Goal: Task Accomplishment & Management: Manage account settings

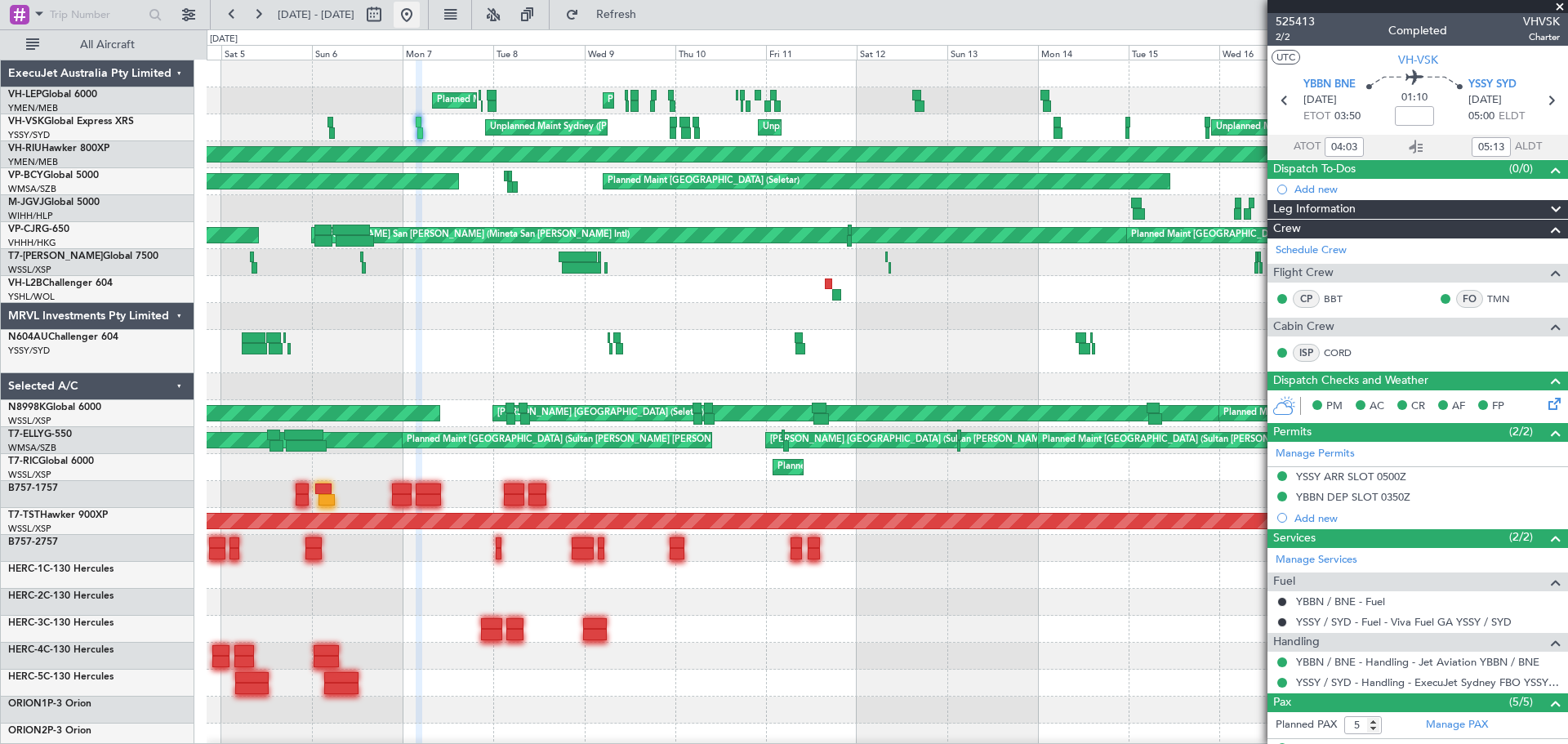
click at [419, 15] on button at bounding box center [407, 15] width 26 height 27
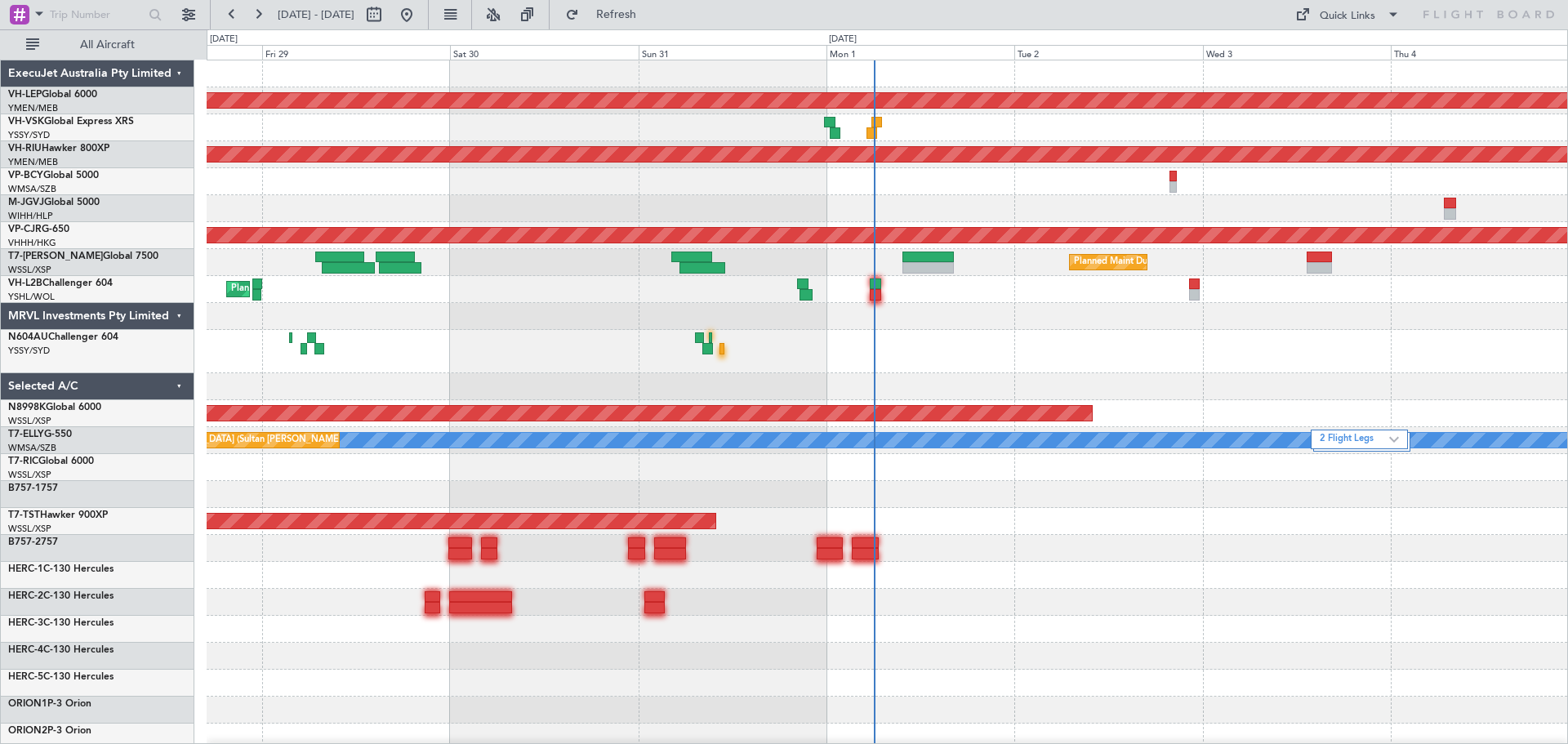
click at [870, 128] on div "No Crew Unplanned Maint Sydney ([PERSON_NAME] Intl)" at bounding box center [886, 127] width 1361 height 27
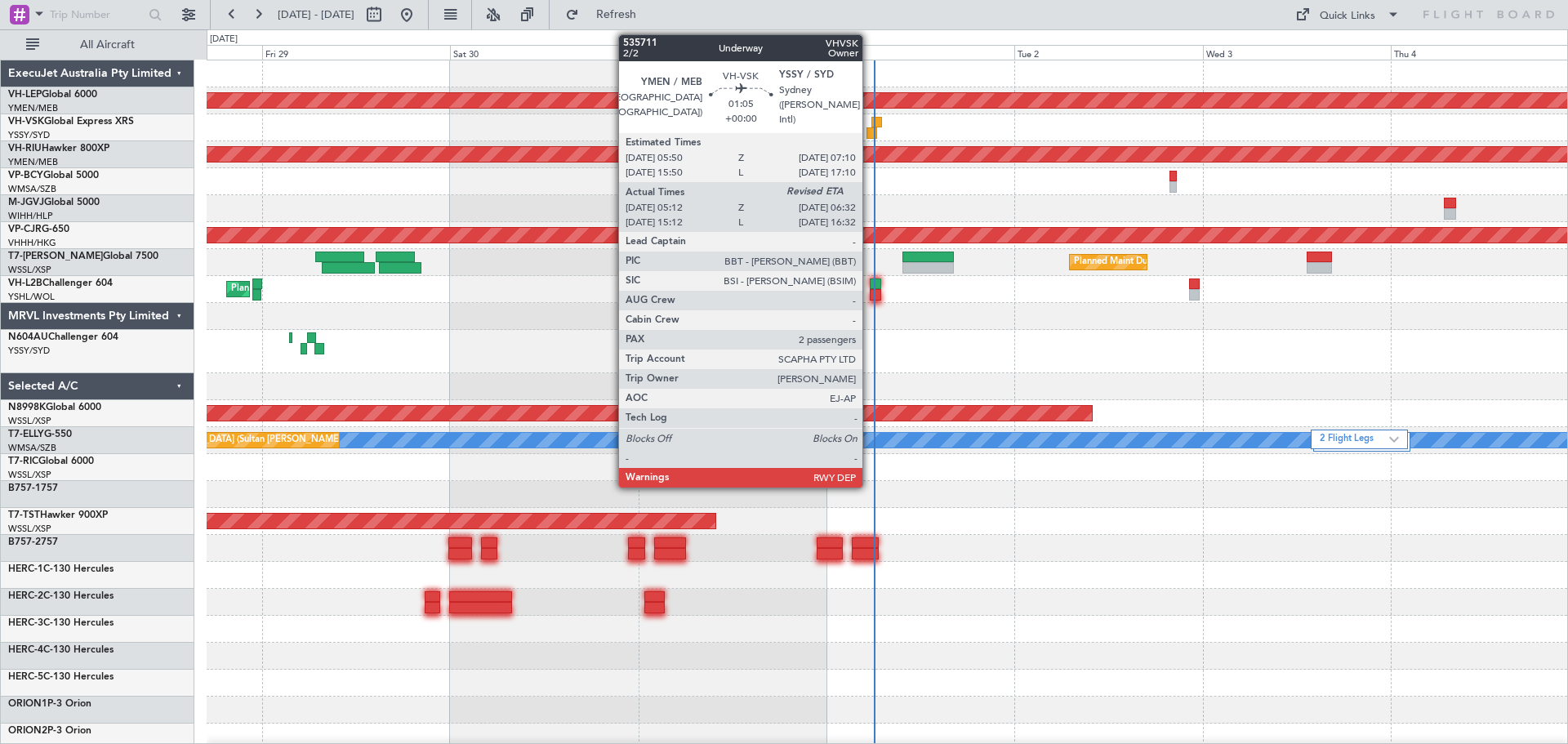
click at [870, 129] on div at bounding box center [872, 133] width 11 height 12
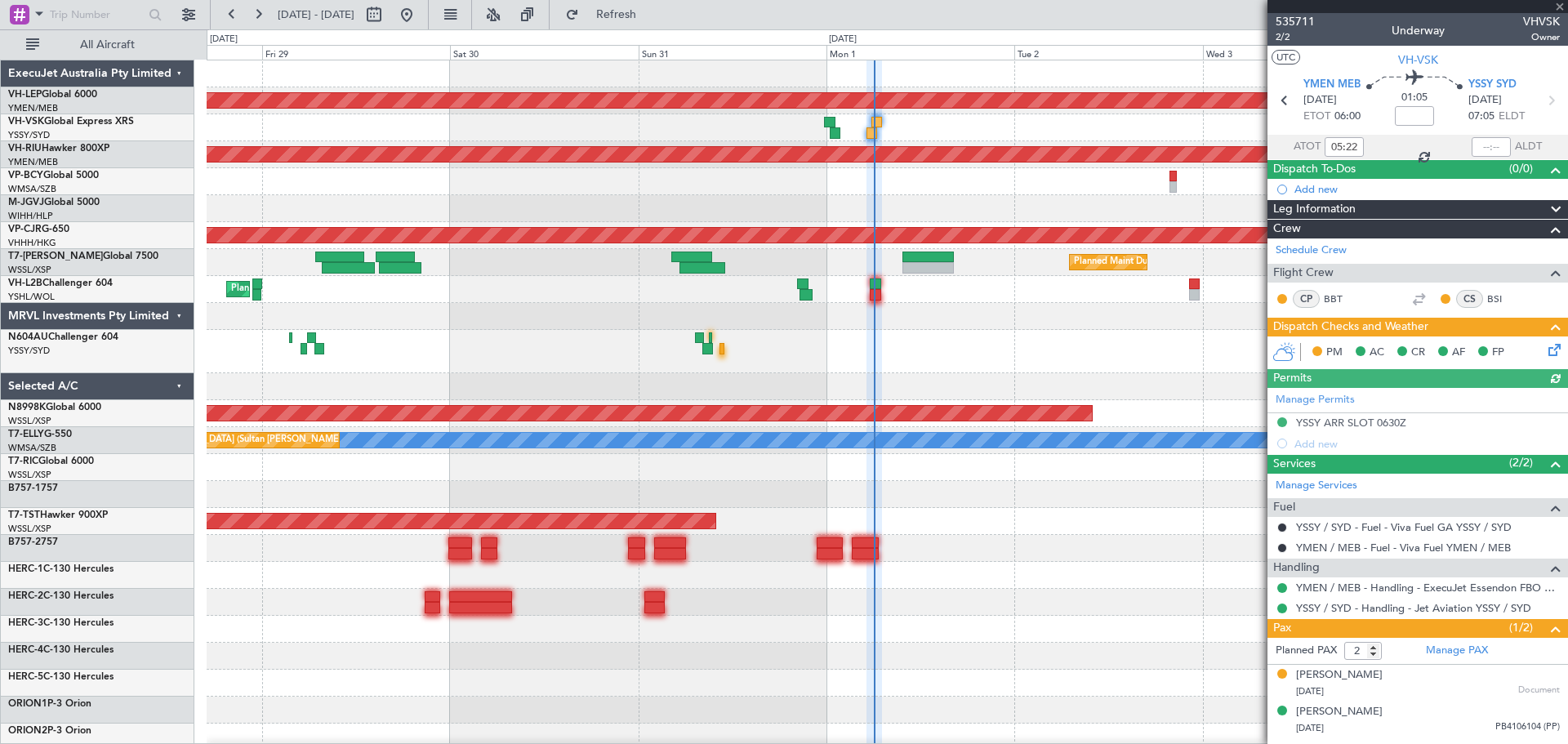
click at [1552, 348] on icon at bounding box center [1552, 347] width 13 height 13
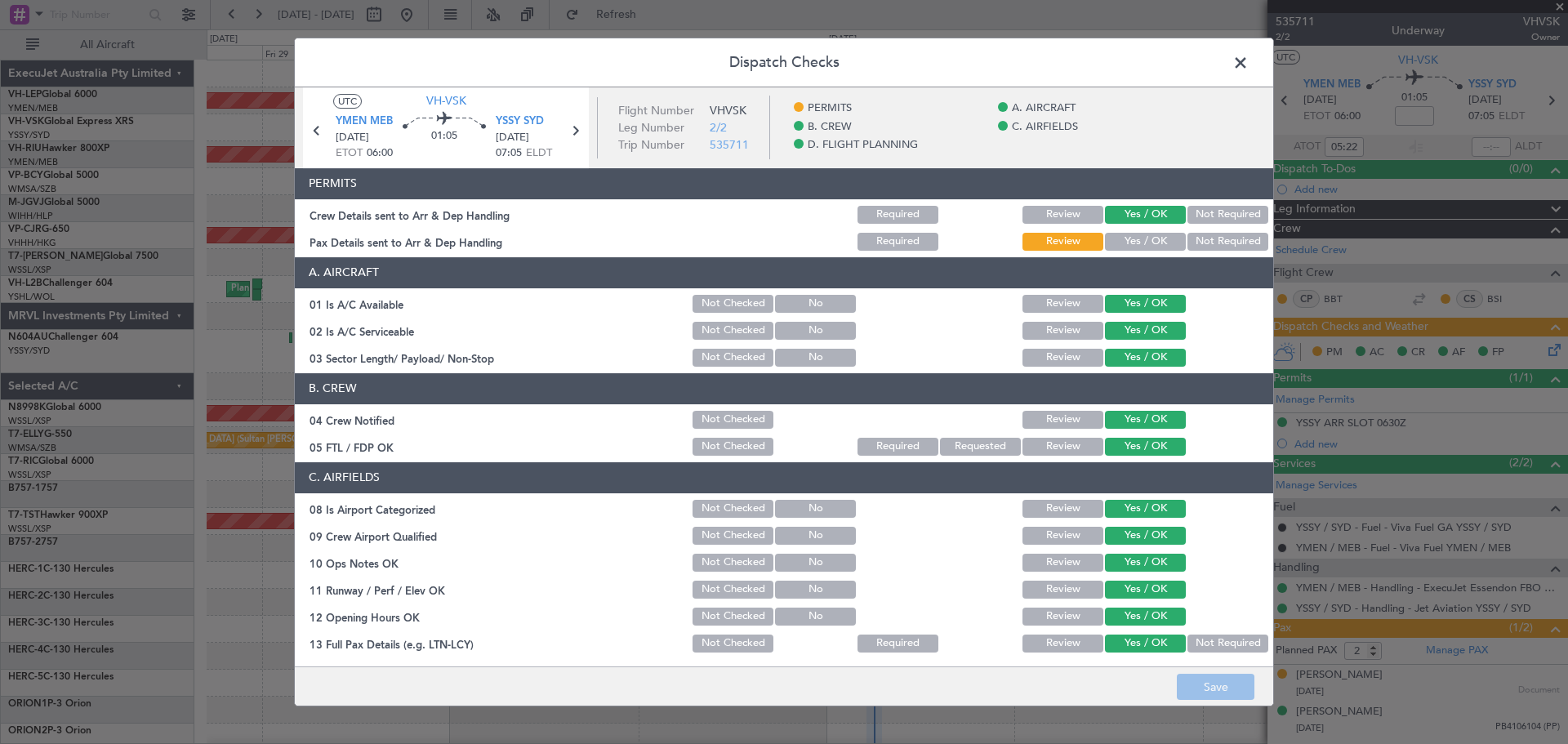
click at [1165, 242] on button "Yes / OK" at bounding box center [1145, 242] width 80 height 18
click at [1218, 690] on button "Save" at bounding box center [1215, 686] width 78 height 27
click at [1248, 65] on span at bounding box center [1248, 67] width 0 height 33
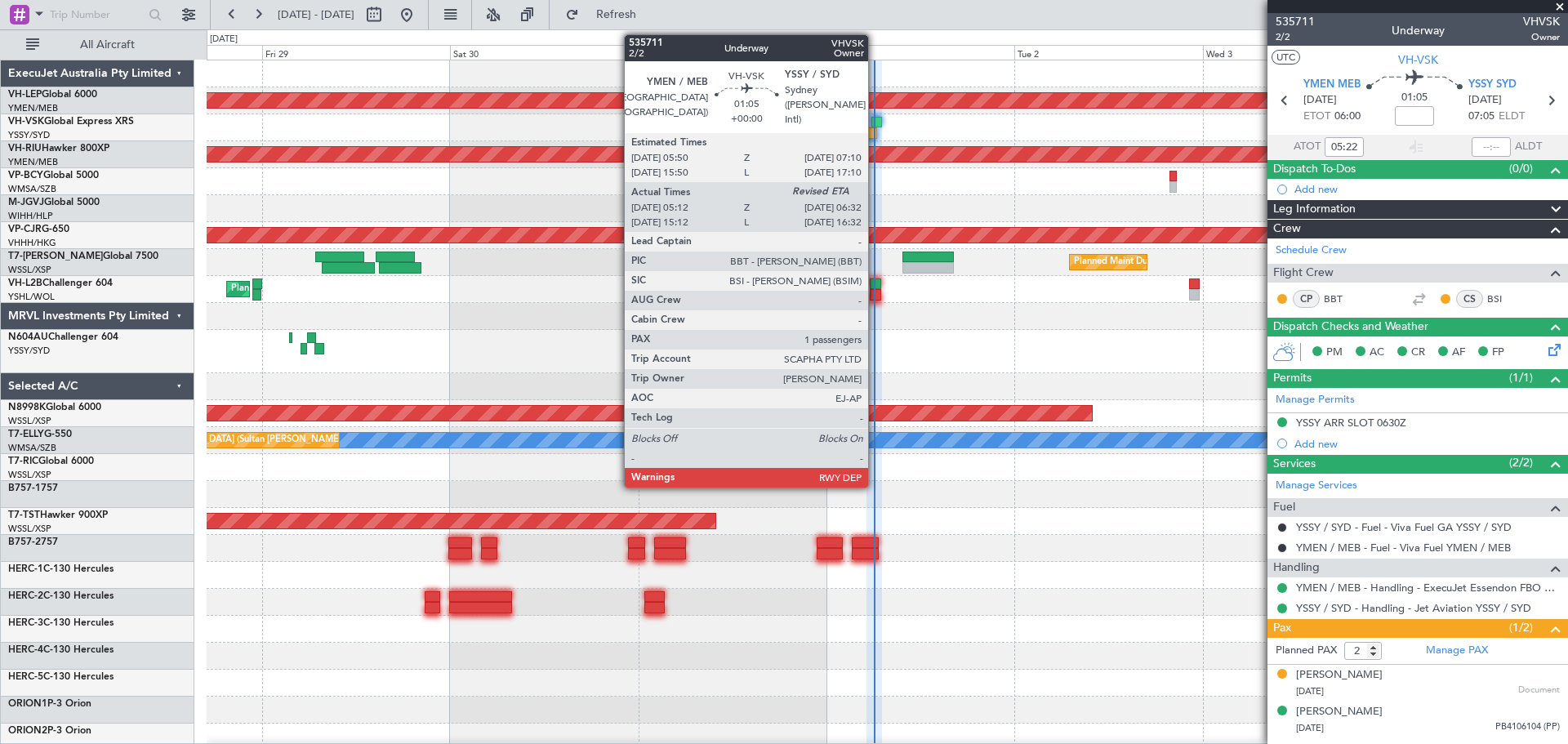
click at [875, 119] on div at bounding box center [876, 122] width 11 height 12
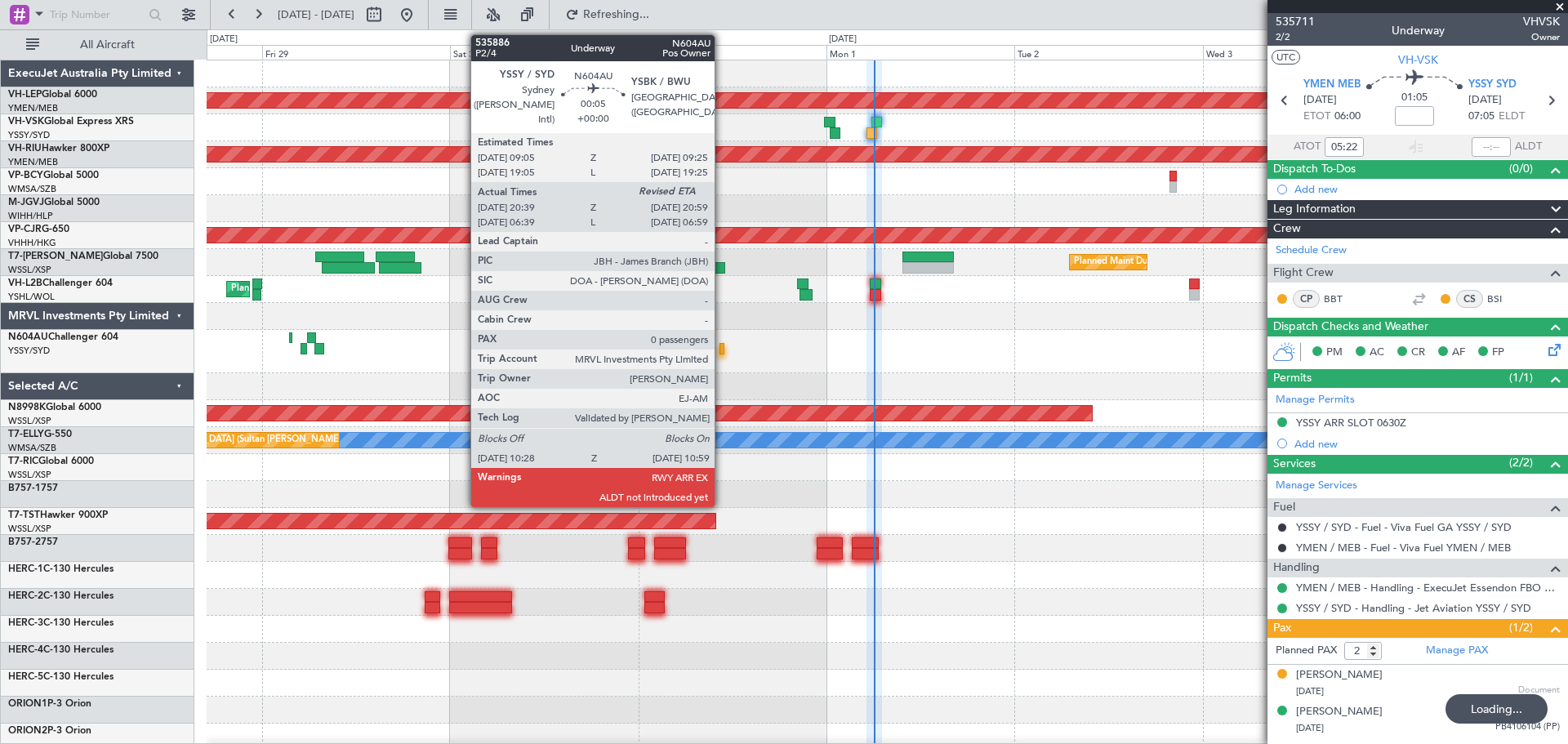
click at [722, 348] on div at bounding box center [721, 348] width 4 height 12
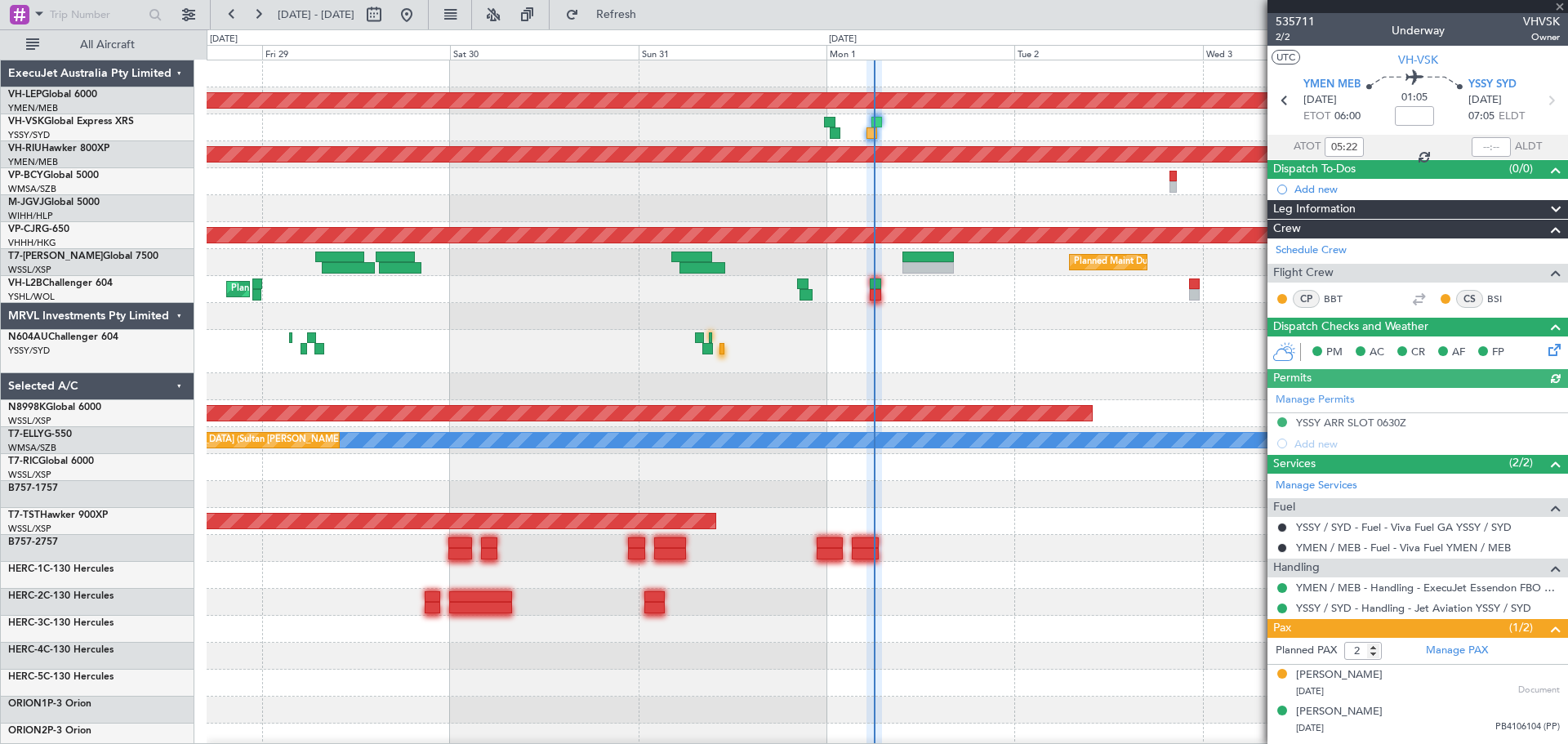
type input "20:49"
type input "0"
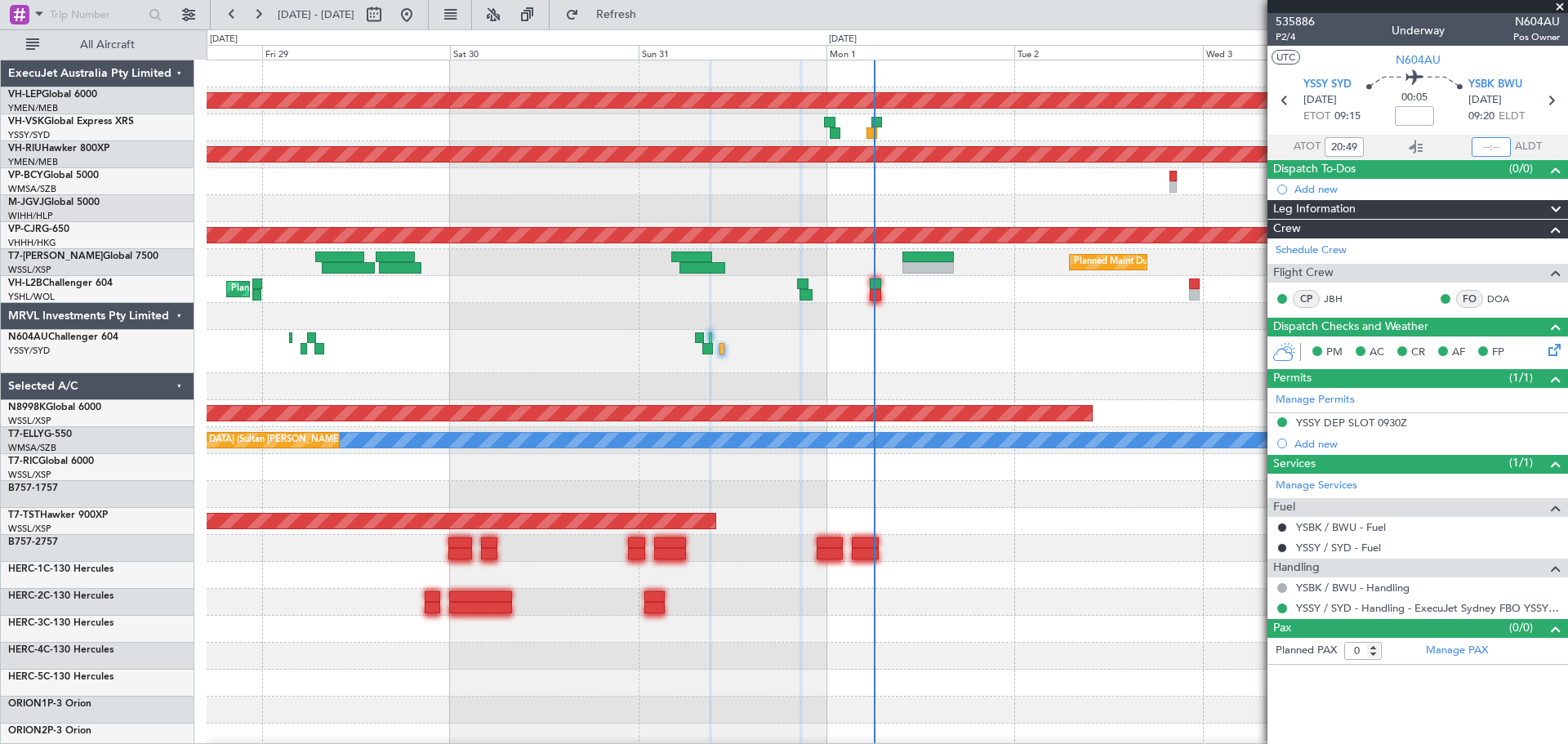
click at [1485, 143] on input "text" at bounding box center [1490, 146] width 39 height 19
type input "20:49"
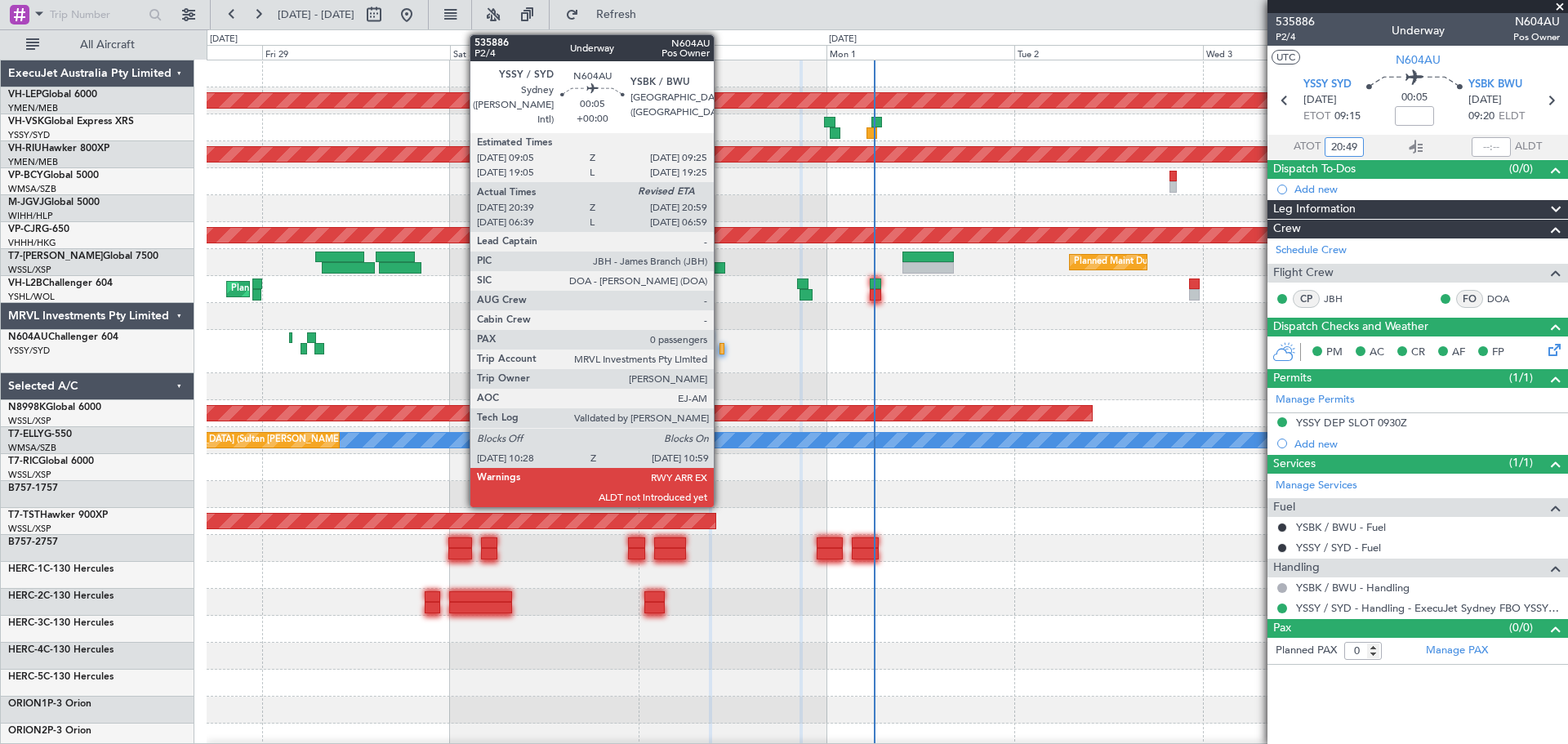
click at [721, 348] on div at bounding box center [721, 348] width 4 height 12
click at [724, 345] on div at bounding box center [721, 348] width 4 height 12
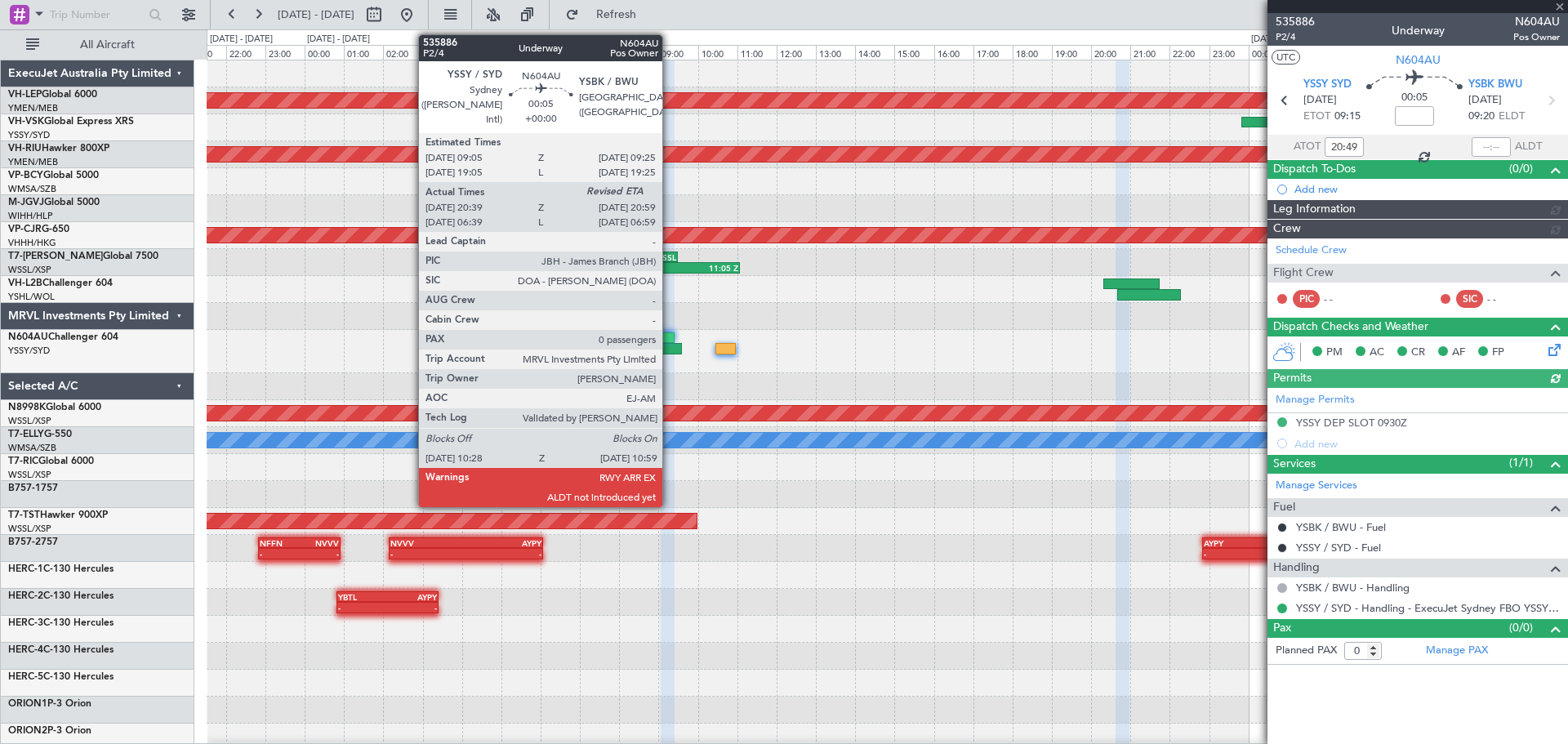
click at [670, 334] on div at bounding box center [667, 338] width 14 height 12
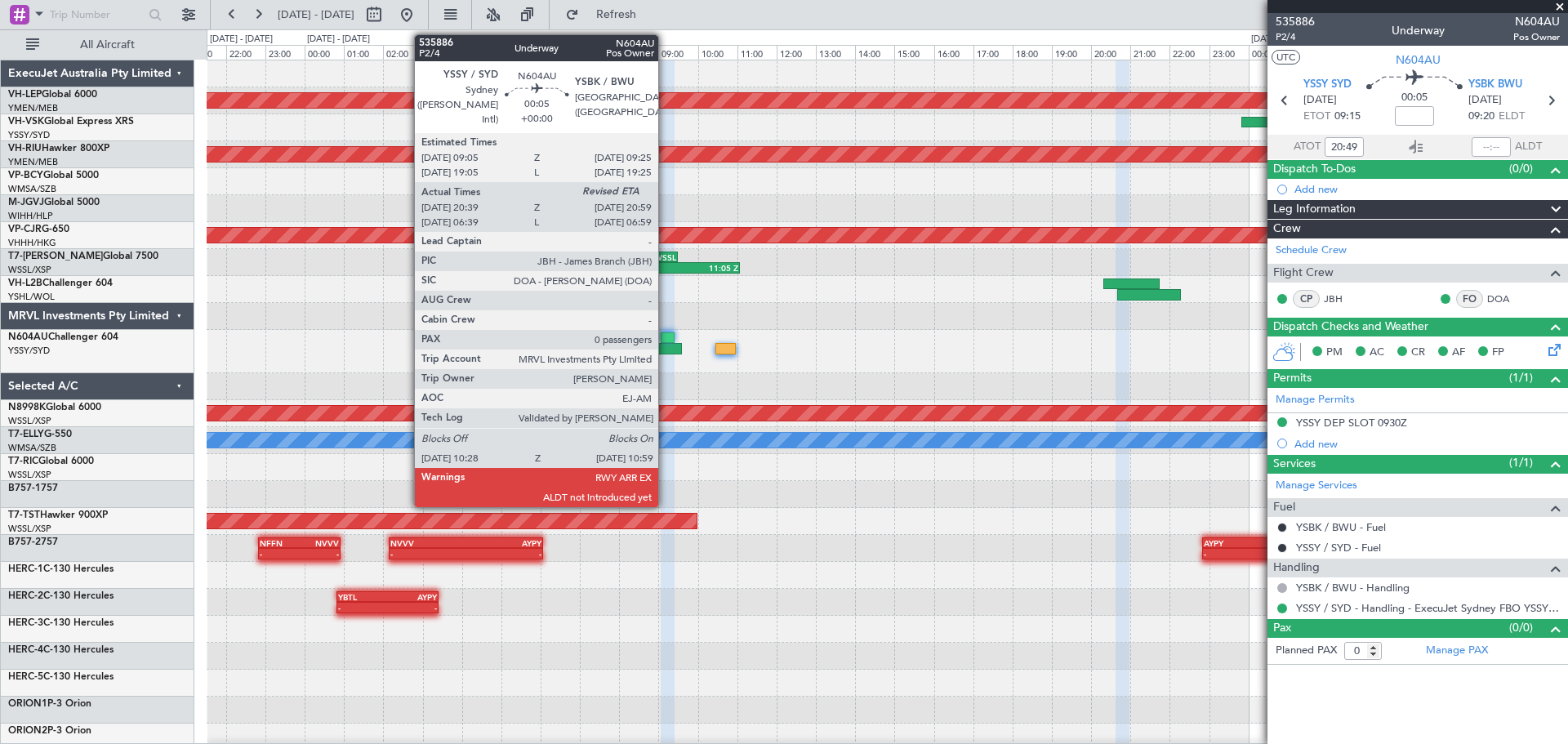
click at [665, 335] on div at bounding box center [667, 338] width 14 height 12
click at [663, 333] on div at bounding box center [667, 338] width 14 height 12
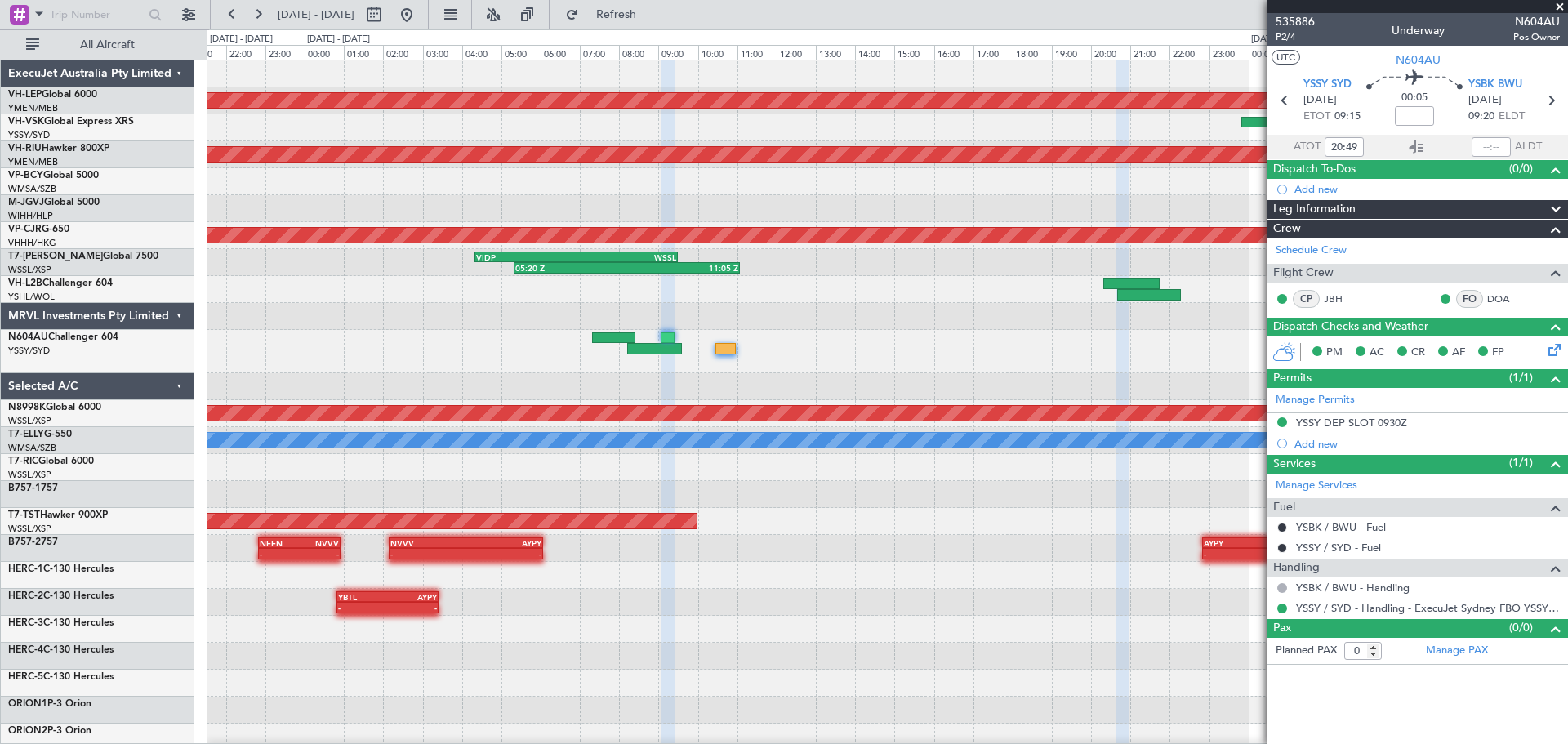
click at [1364, 144] on section "ATOT 20:49 ALDT" at bounding box center [1417, 146] width 301 height 25
drag, startPoint x: 1366, startPoint y: 143, endPoint x: 1277, endPoint y: 149, distance: 89.2
click at [1277, 149] on section "ATOT 20:49 ALDT" at bounding box center [1417, 146] width 301 height 25
click at [1343, 147] on input "20:49" at bounding box center [1343, 146] width 39 height 19
click at [1339, 146] on input "20:49" at bounding box center [1343, 146] width 39 height 19
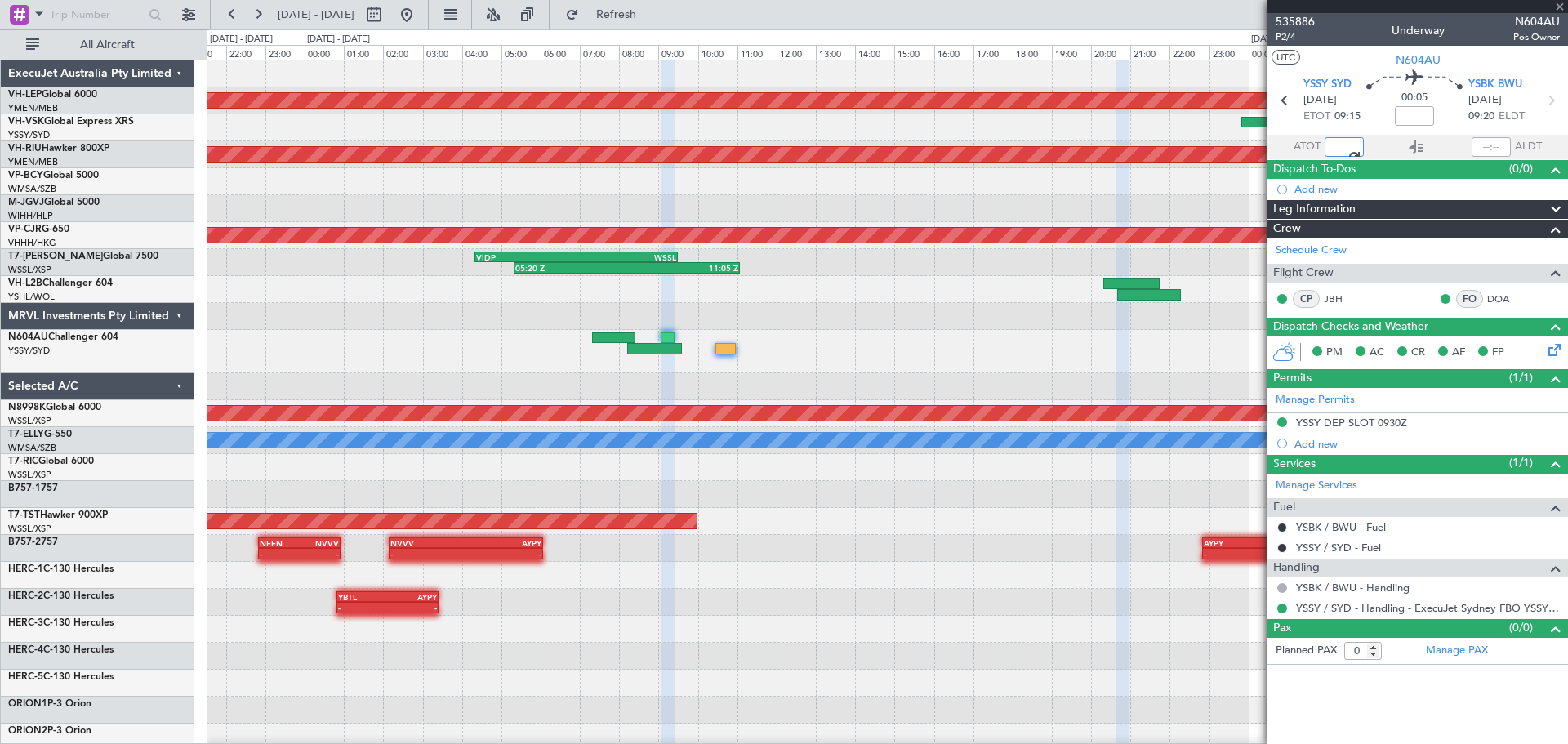
type input "10:49"
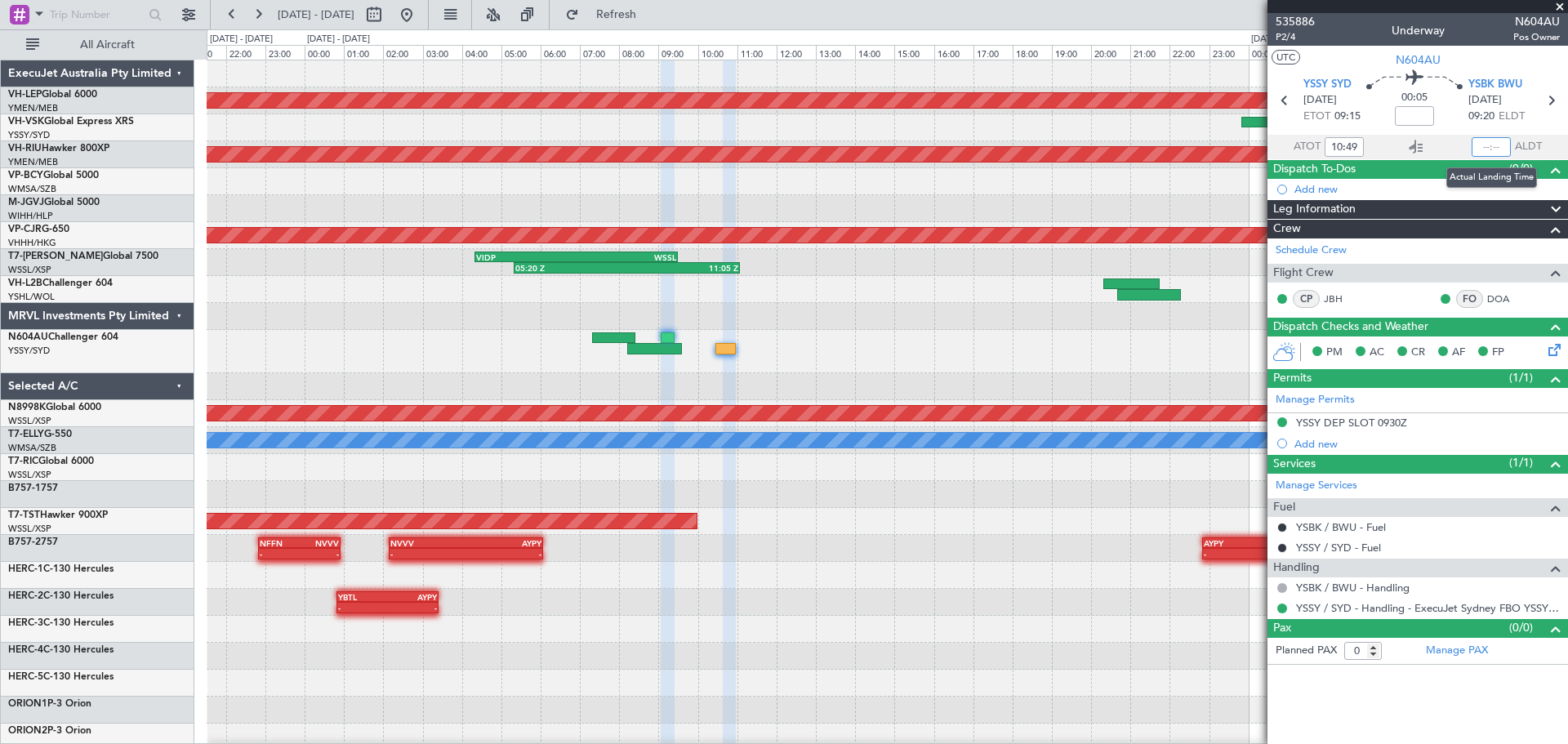
click at [1493, 150] on input "text" at bounding box center [1490, 146] width 39 height 19
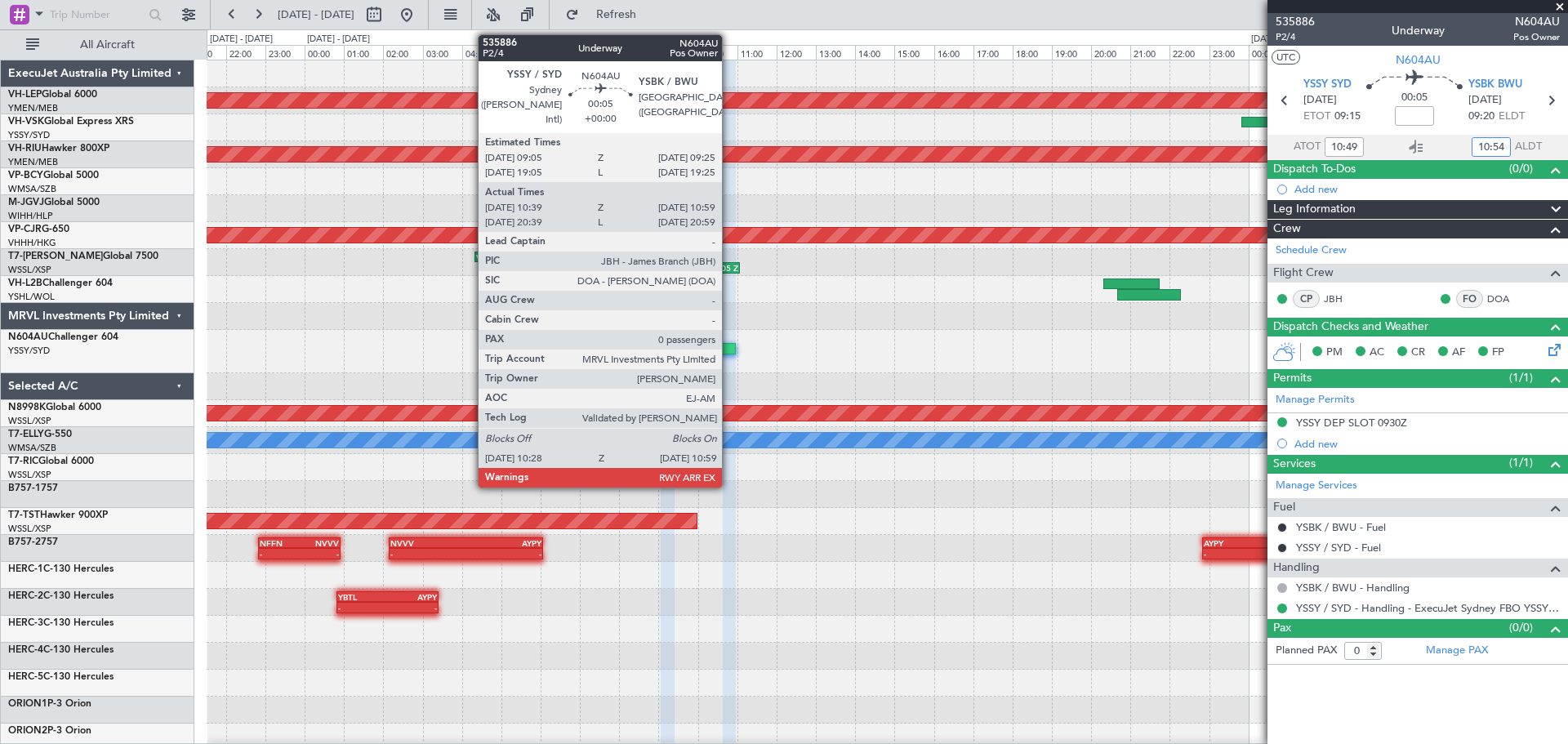
click at [729, 346] on div at bounding box center [726, 348] width 20 height 12
type input "10:54"
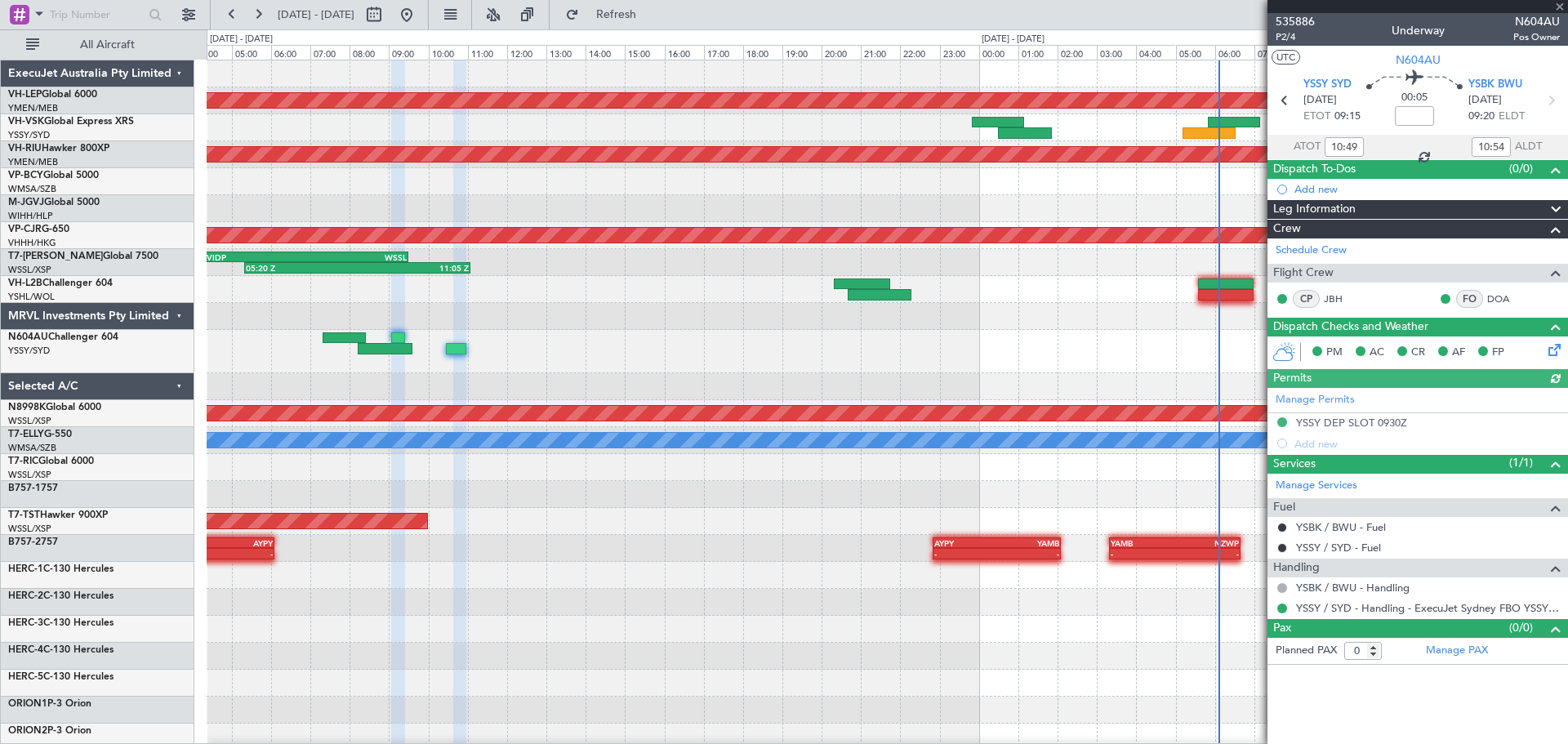
click at [581, 354] on div at bounding box center [886, 351] width 1361 height 43
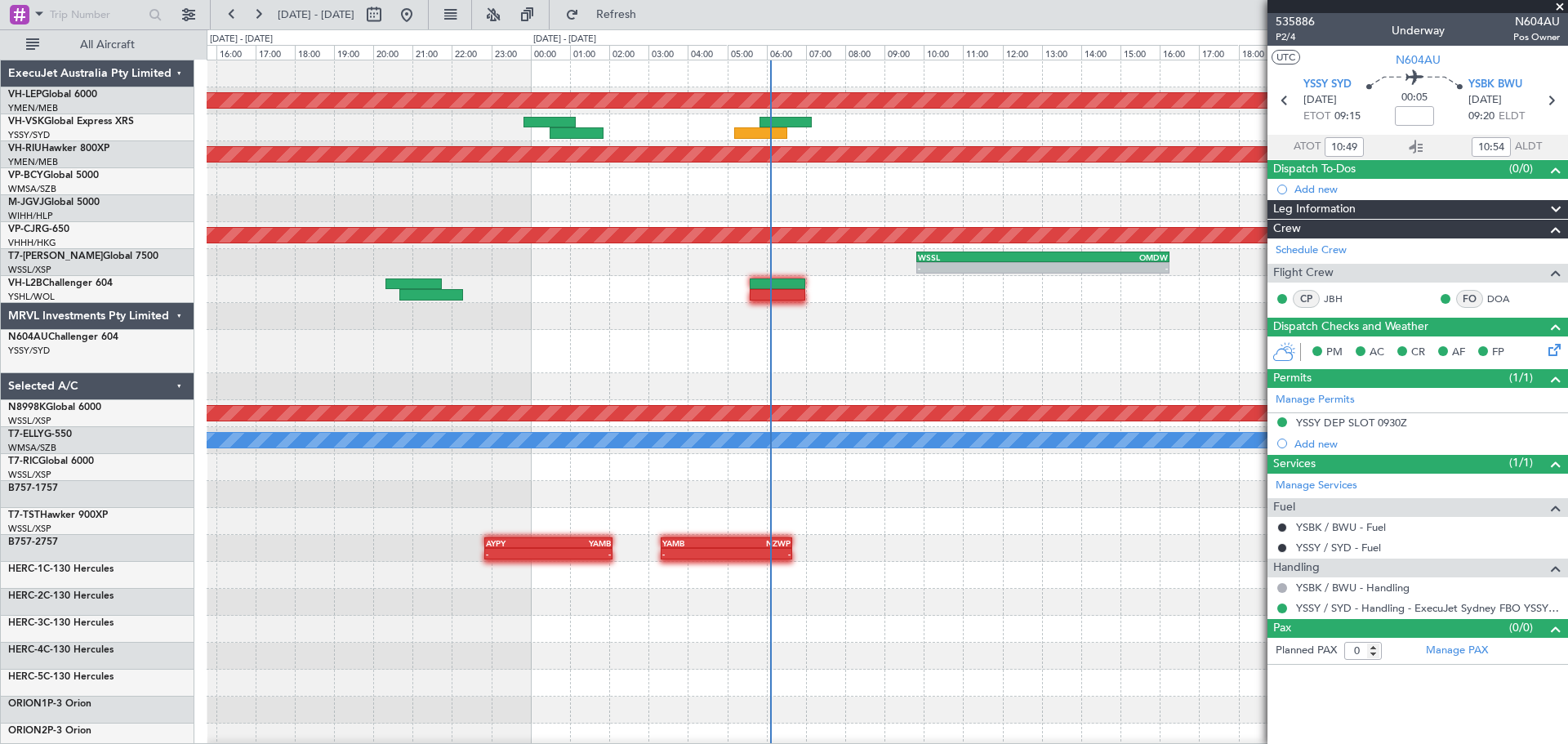
click at [748, 127] on div at bounding box center [886, 127] width 1361 height 27
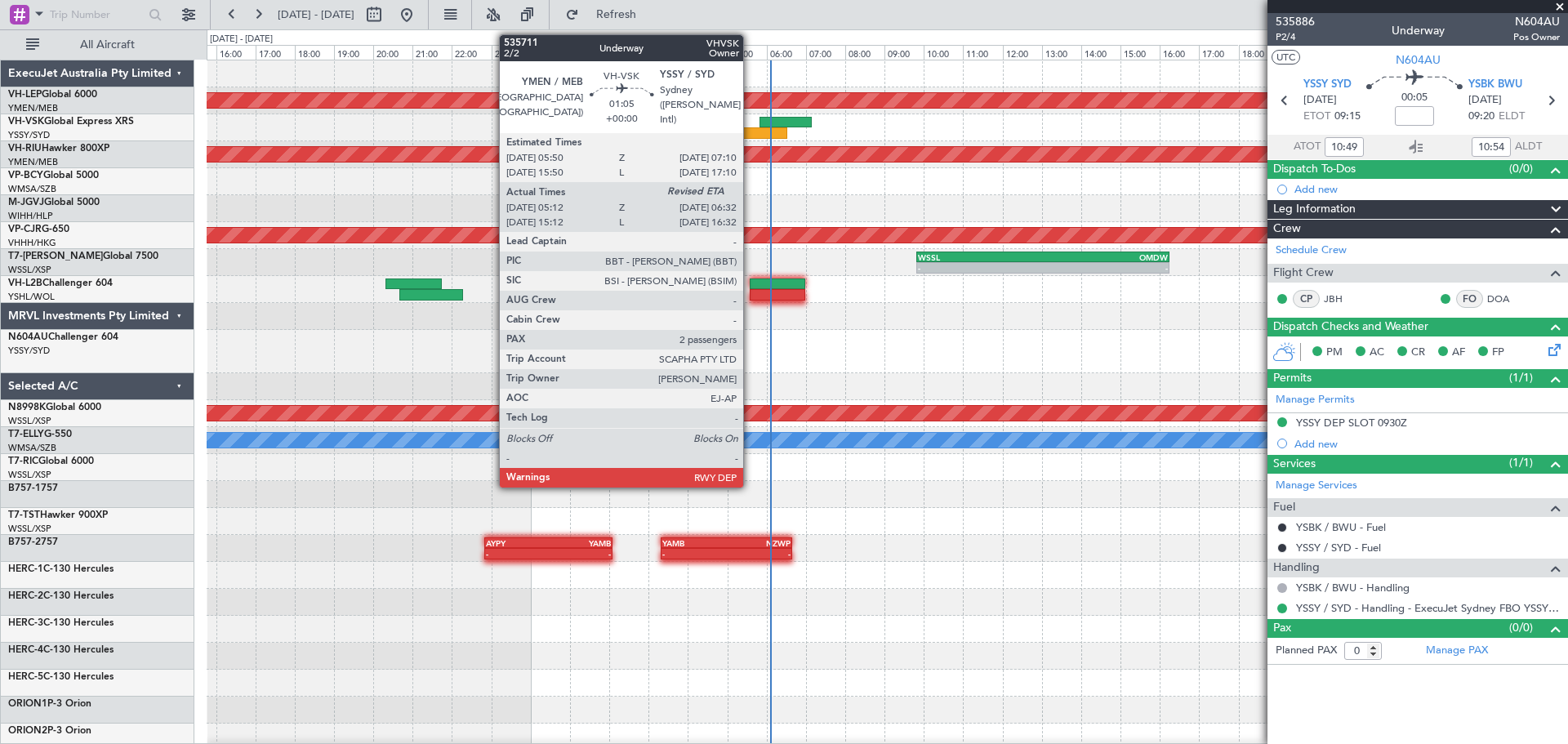
click at [750, 132] on div at bounding box center [760, 133] width 53 height 12
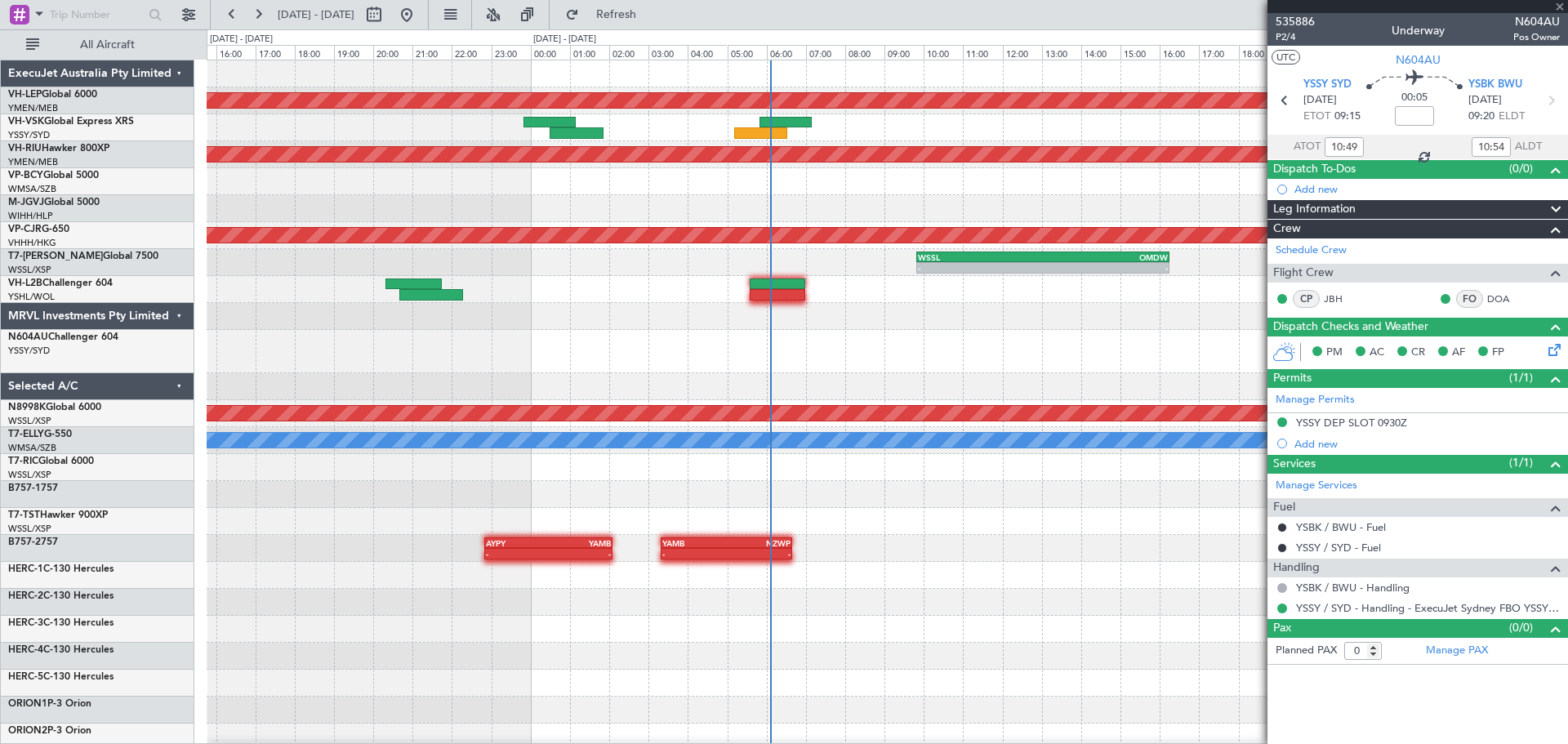
type input "05:22"
type input "2"
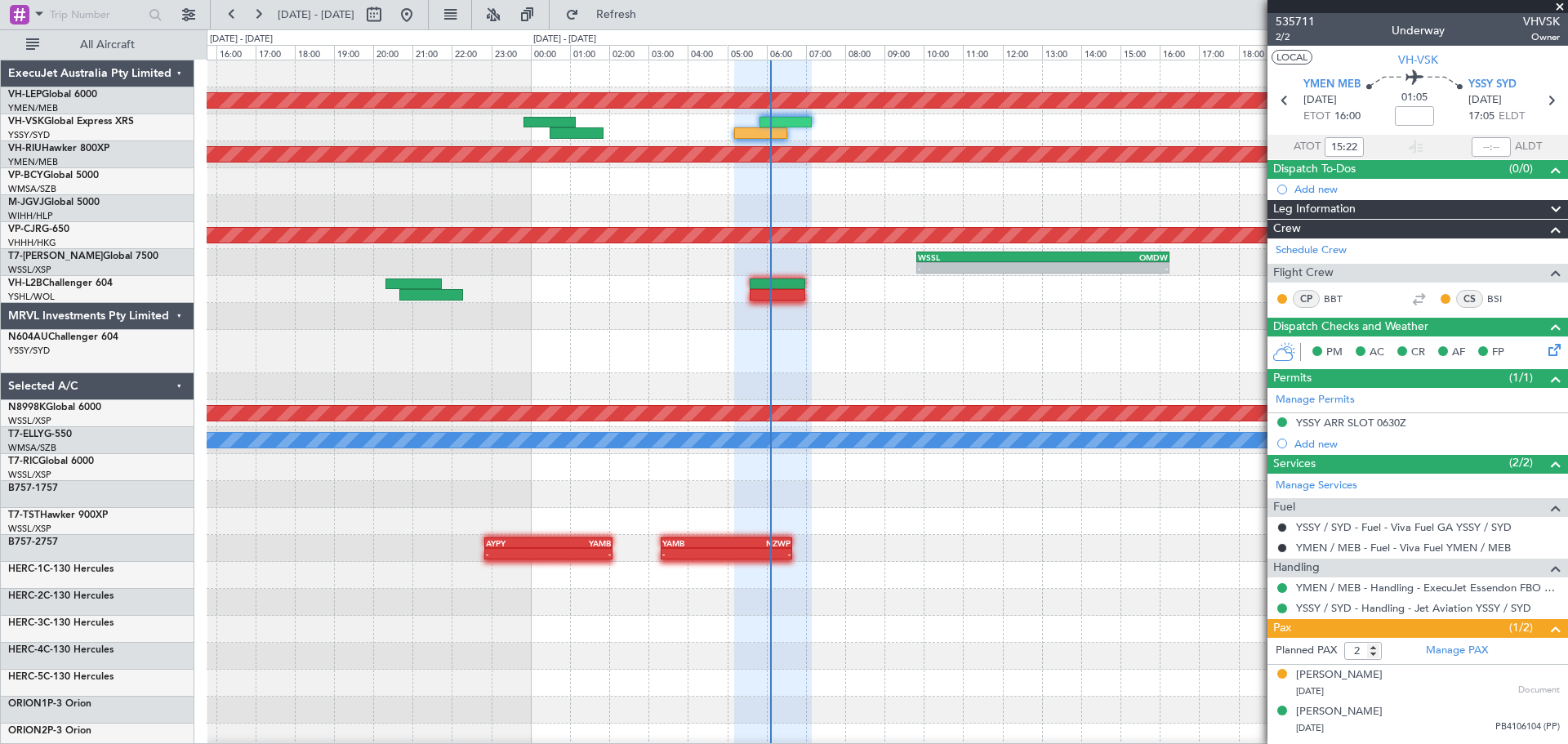
type input "05:22"
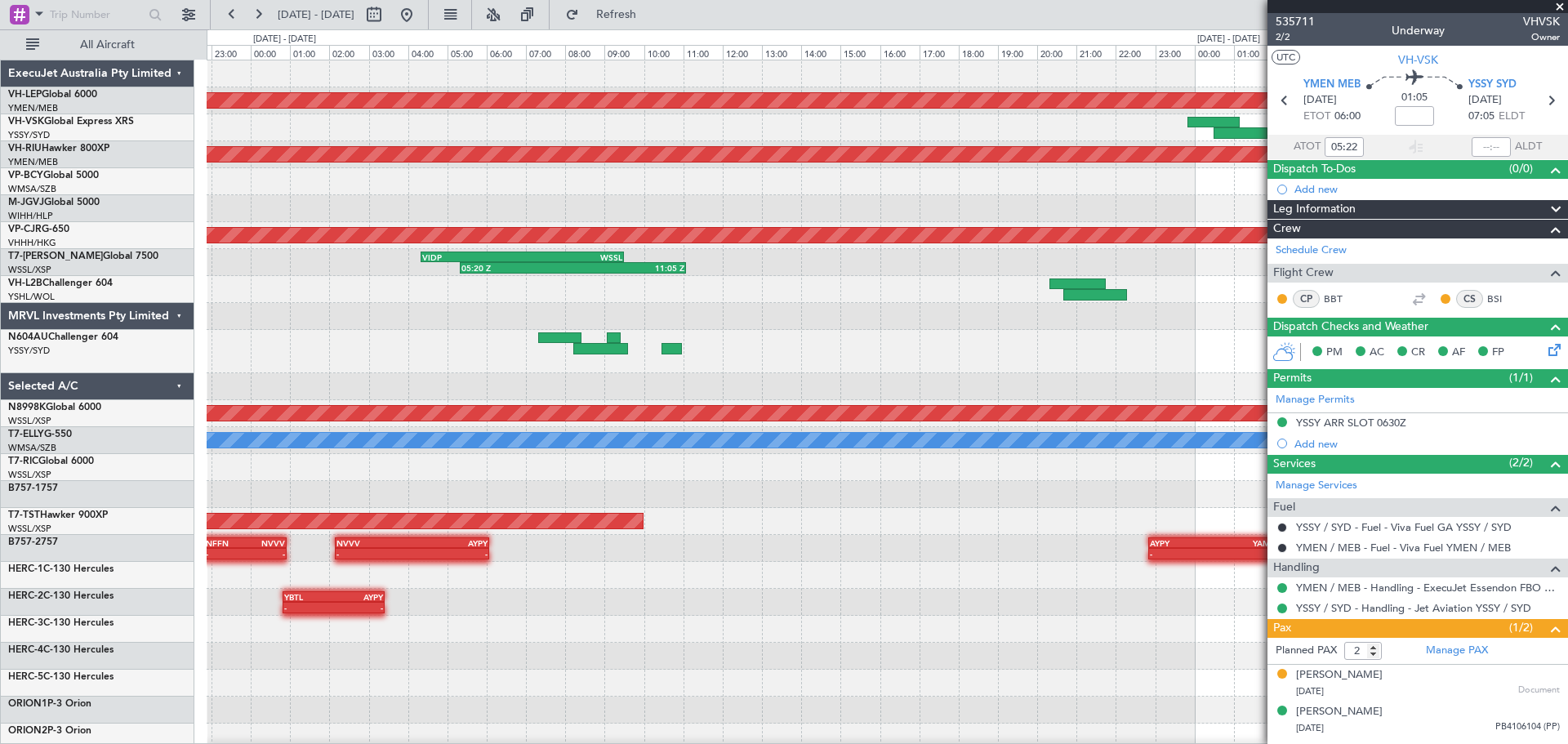
click at [1080, 188] on div "Unplanned Maint Wichita (Wichita Mid-continent) Planned Maint [GEOGRAPHIC_DATA]…" at bounding box center [886, 513] width 1361 height 906
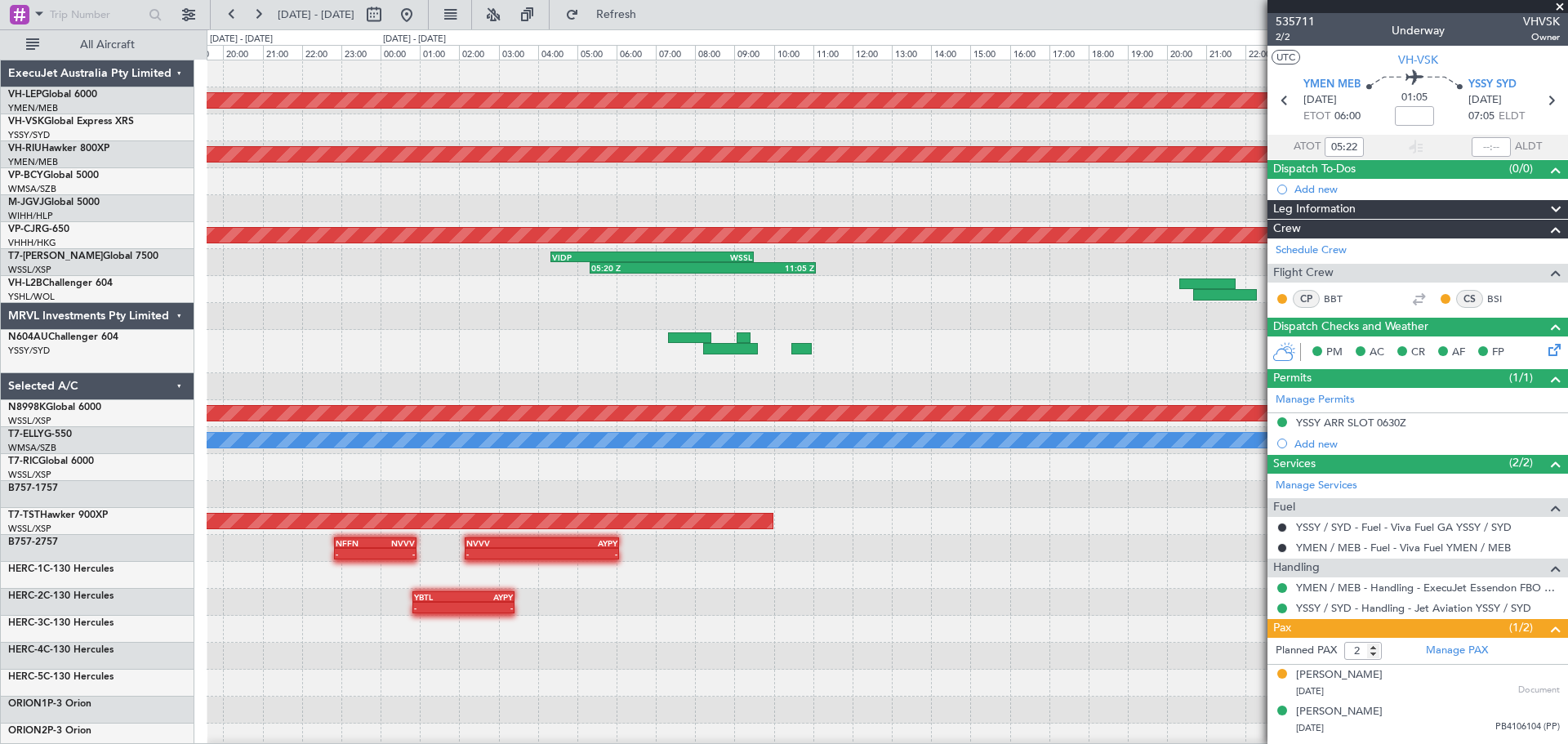
click at [1148, 300] on div "Unplanned Maint Wichita (Wichita Mid-continent) Planned Maint [GEOGRAPHIC_DATA]…" at bounding box center [886, 513] width 1361 height 906
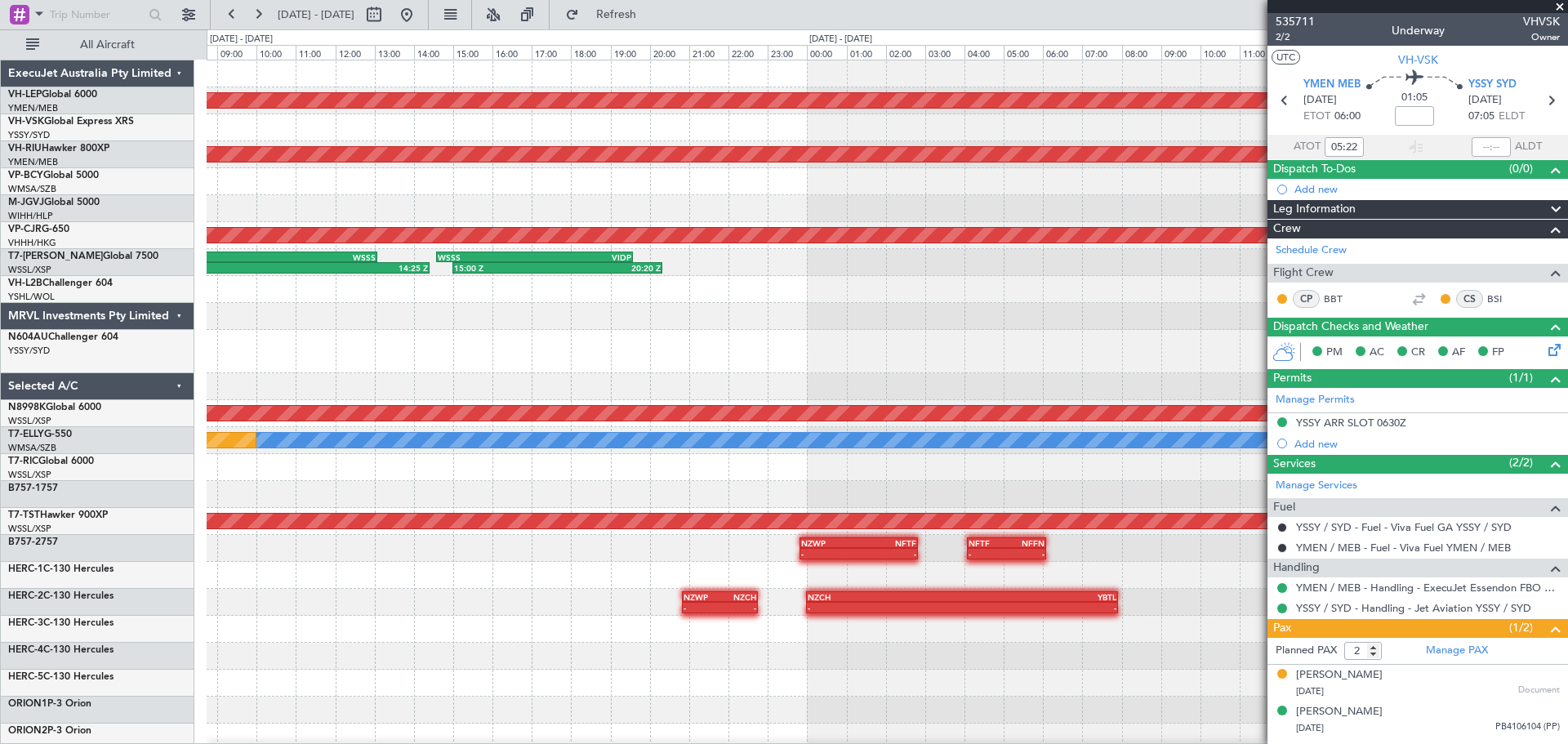
click at [1393, 314] on fb-app "[DATE] - [DATE] Refresh Quick Links All Aircraft Unplanned Maint Wichita (Wichi…" at bounding box center [784, 377] width 1568 height 732
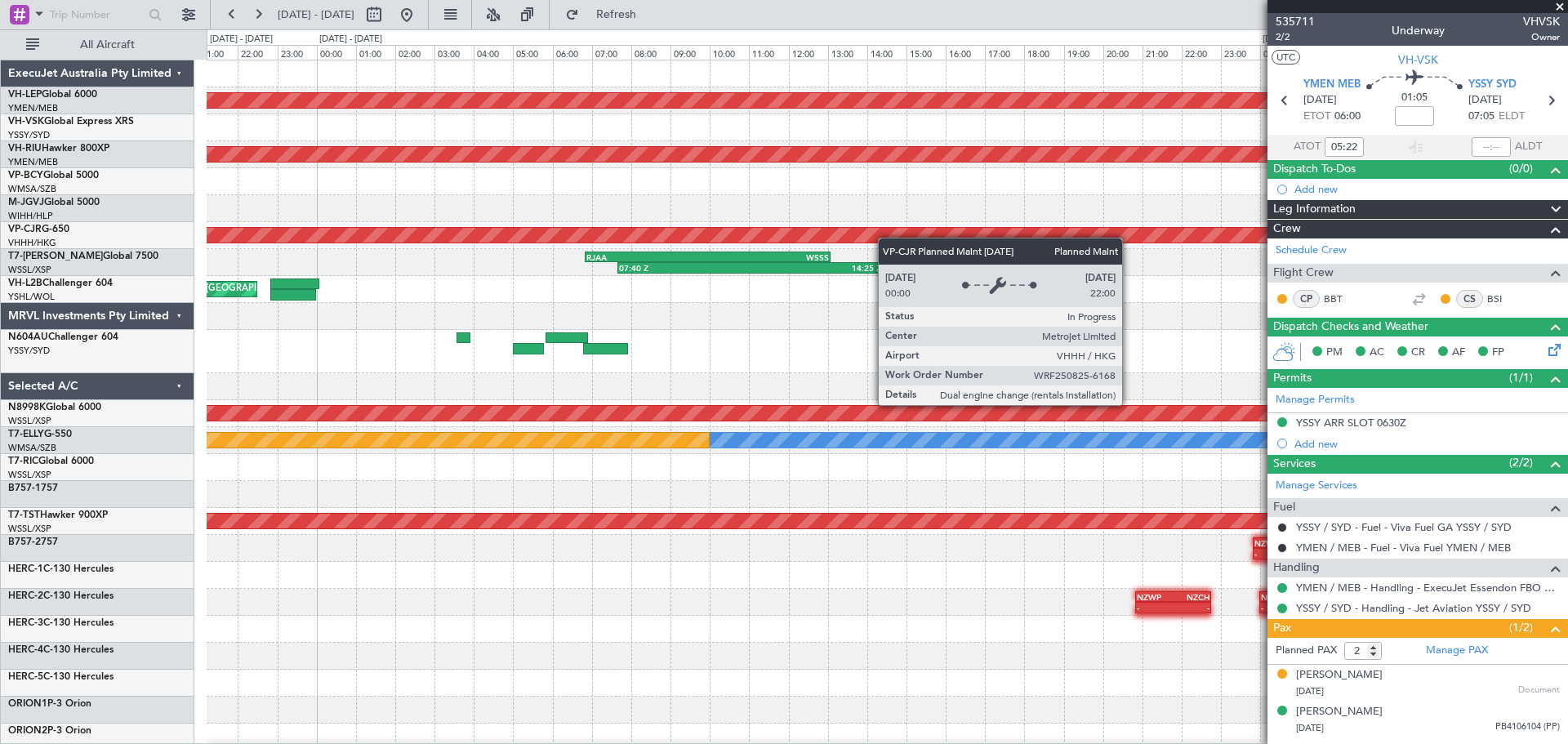
click at [1326, 305] on fb-app "[DATE] - [DATE] Refresh Quick Links All Aircraft Unplanned Maint Wichita (Wichi…" at bounding box center [784, 377] width 1568 height 732
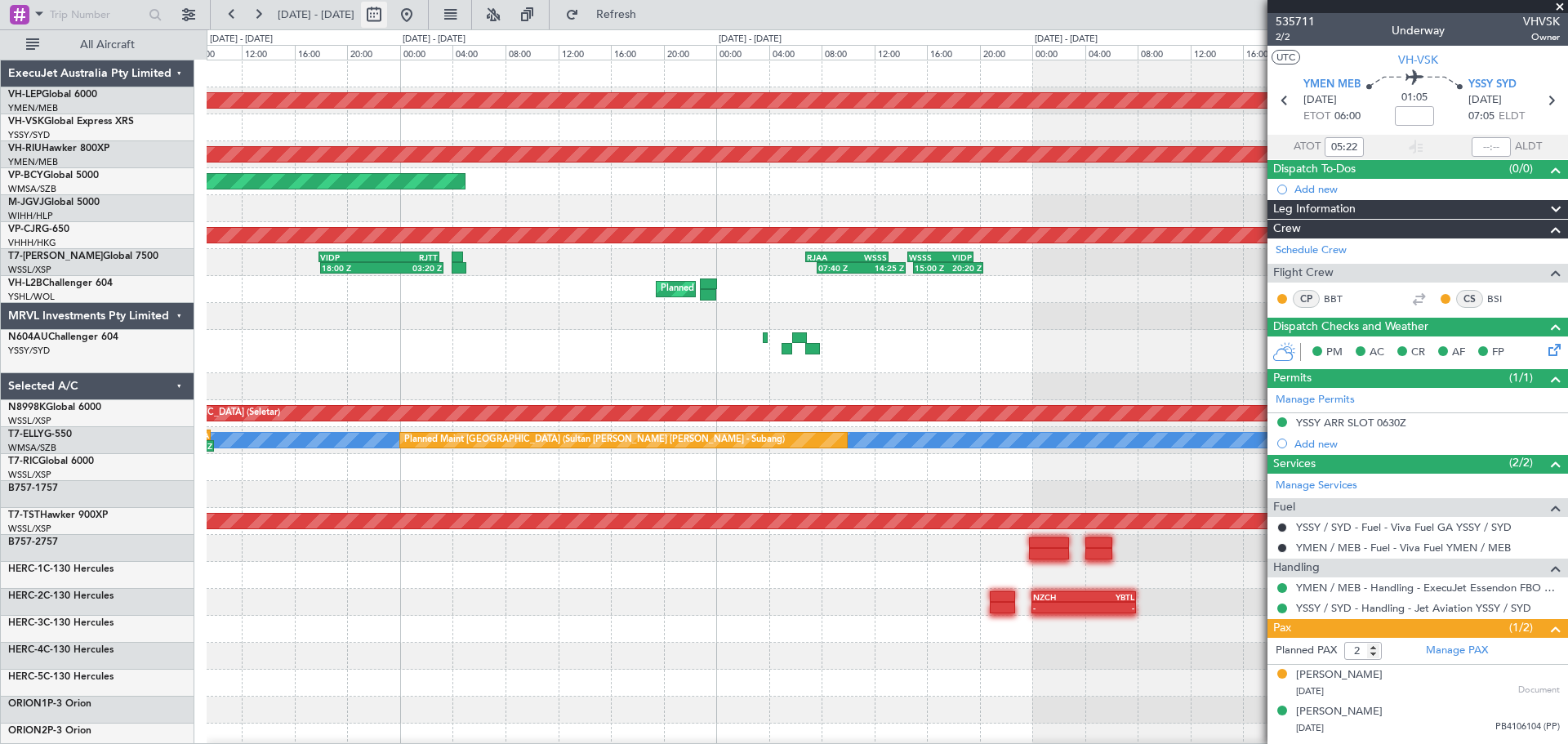
click at [387, 14] on button at bounding box center [374, 15] width 26 height 27
select select "8"
select select "2025"
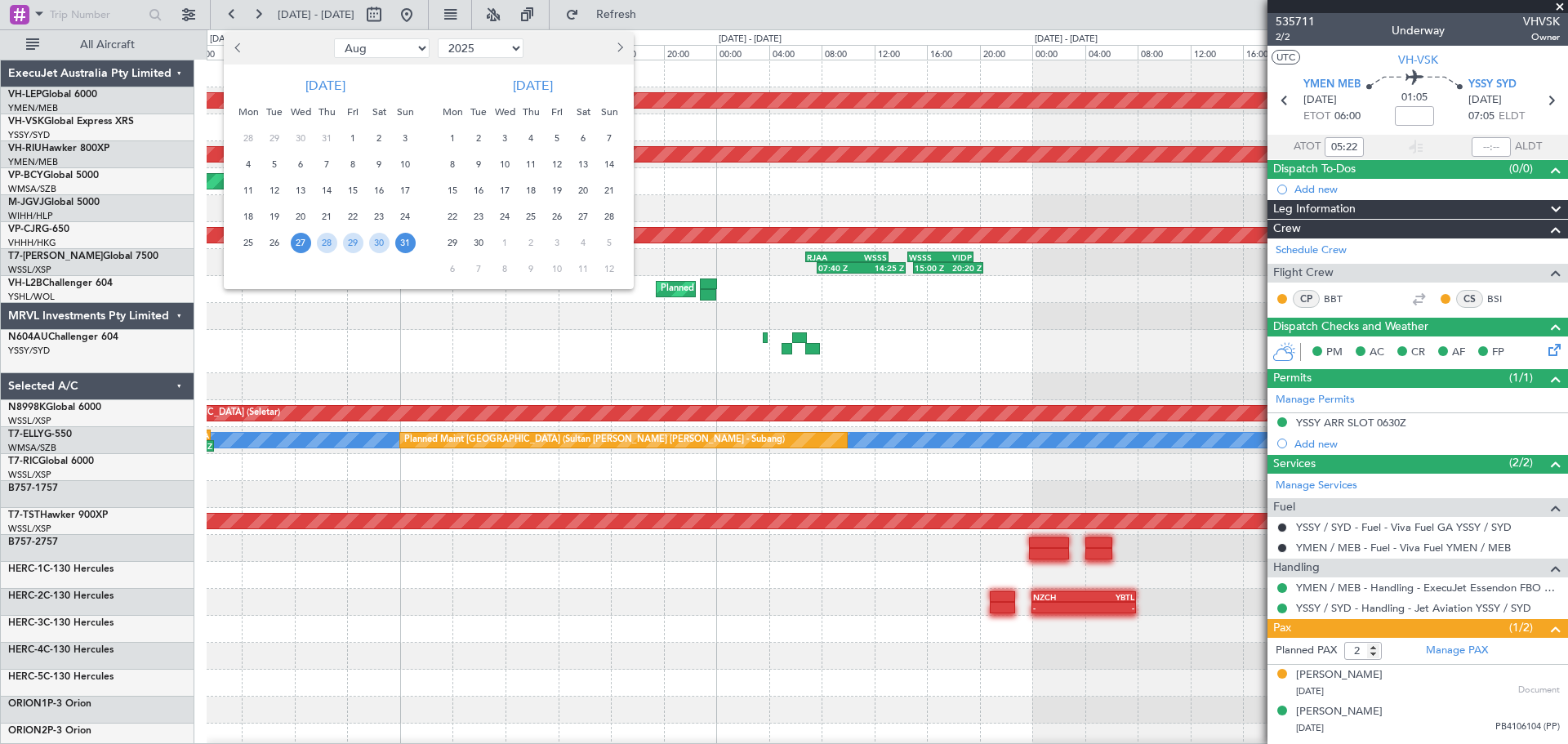
click at [247, 192] on span "11" at bounding box center [249, 190] width 20 height 20
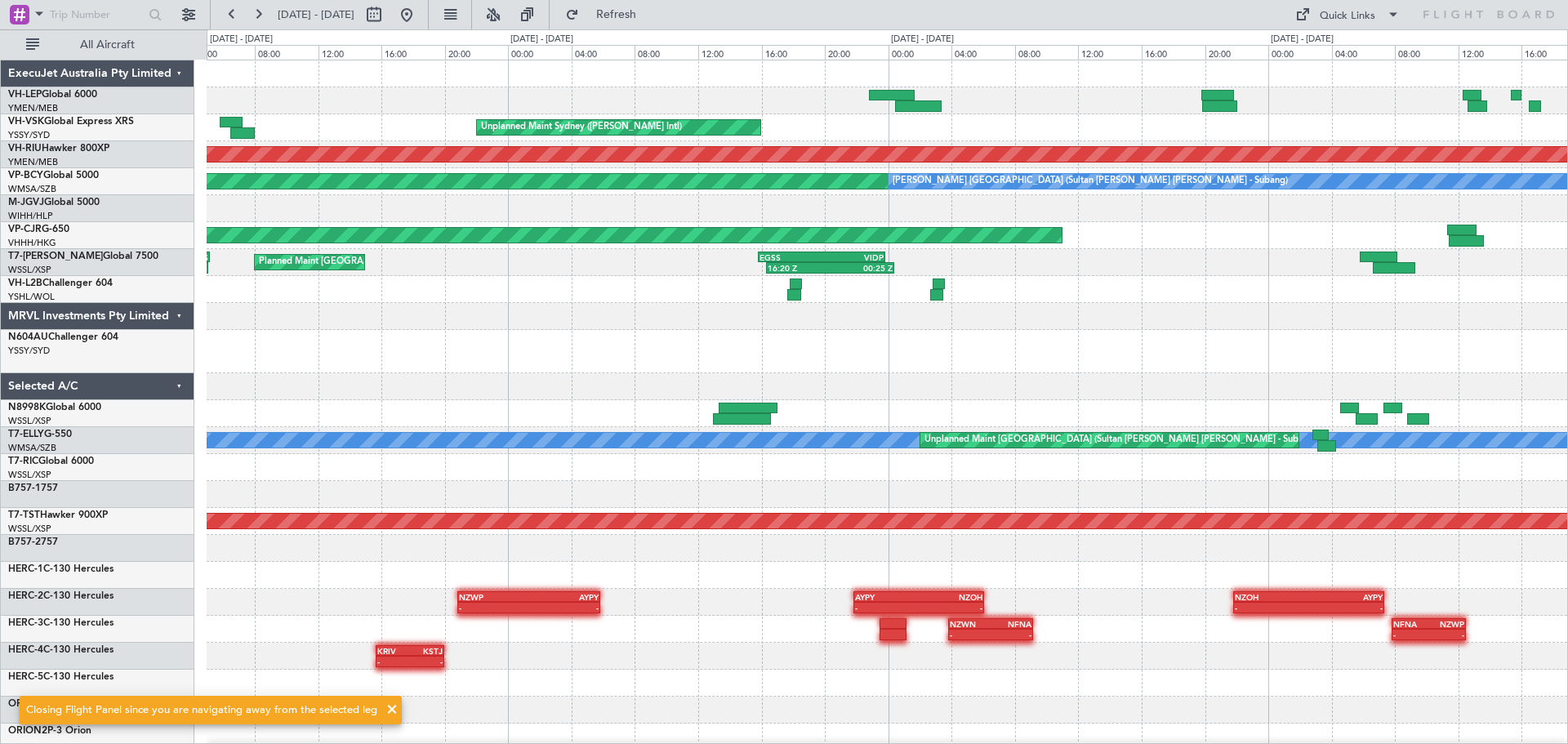
click at [775, 133] on div "Planned Maint [GEOGRAPHIC_DATA] ([GEOGRAPHIC_DATA] International) [PERSON_NAME]…" at bounding box center [886, 513] width 1361 height 906
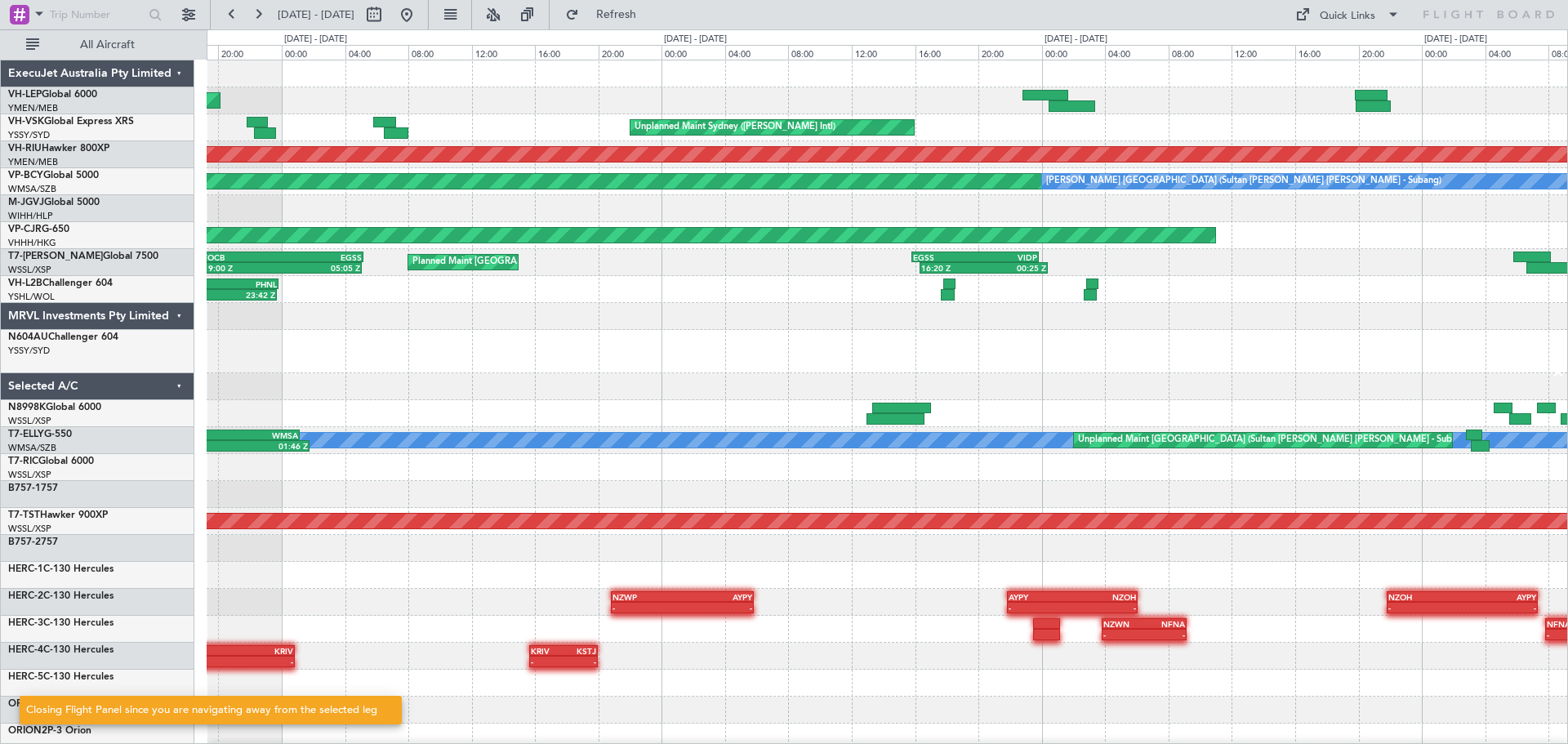
click at [1204, 163] on div "Planned Maint [GEOGRAPHIC_DATA] ([GEOGRAPHIC_DATA] International) [PERSON_NAME]…" at bounding box center [886, 513] width 1361 height 906
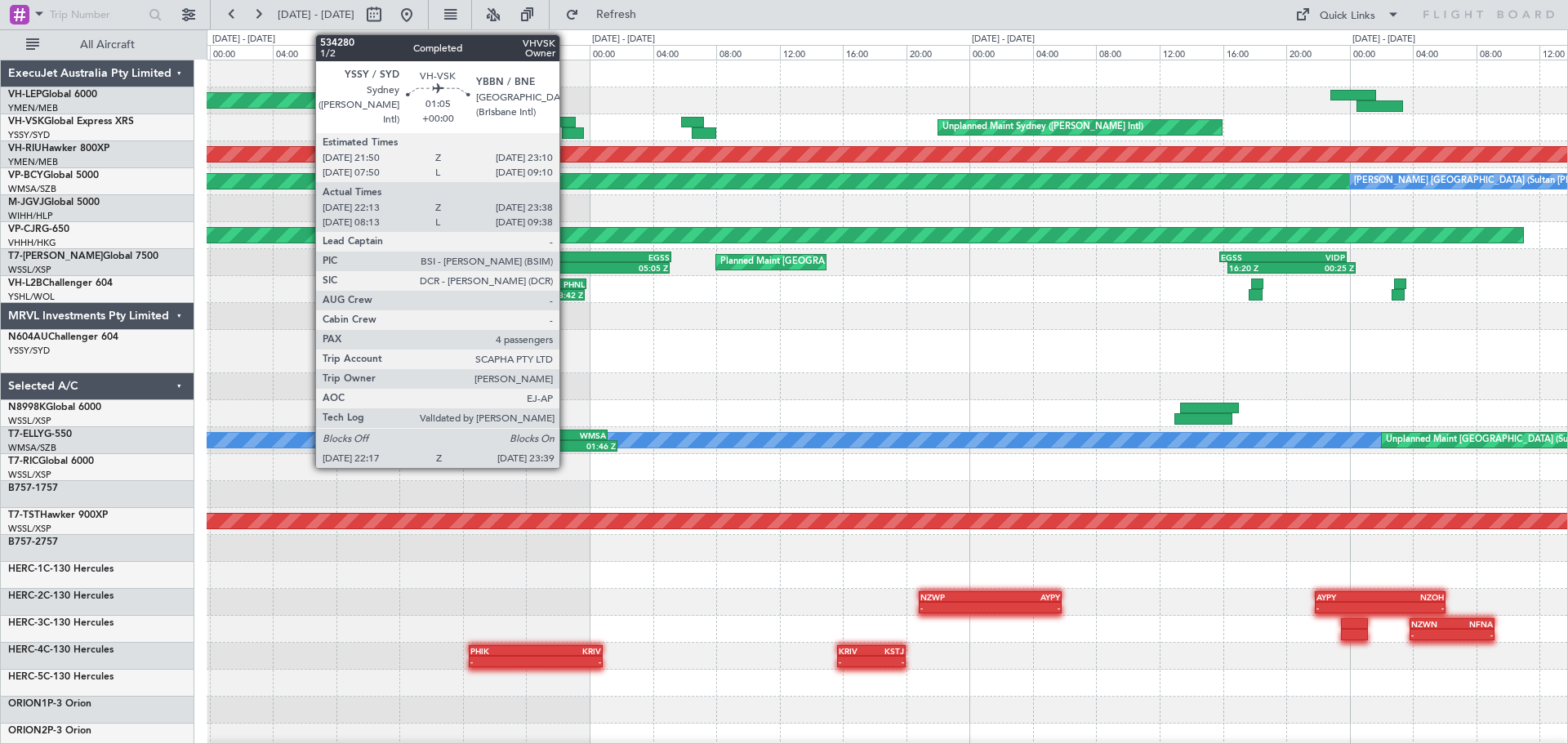
click at [567, 122] on div at bounding box center [565, 122] width 21 height 12
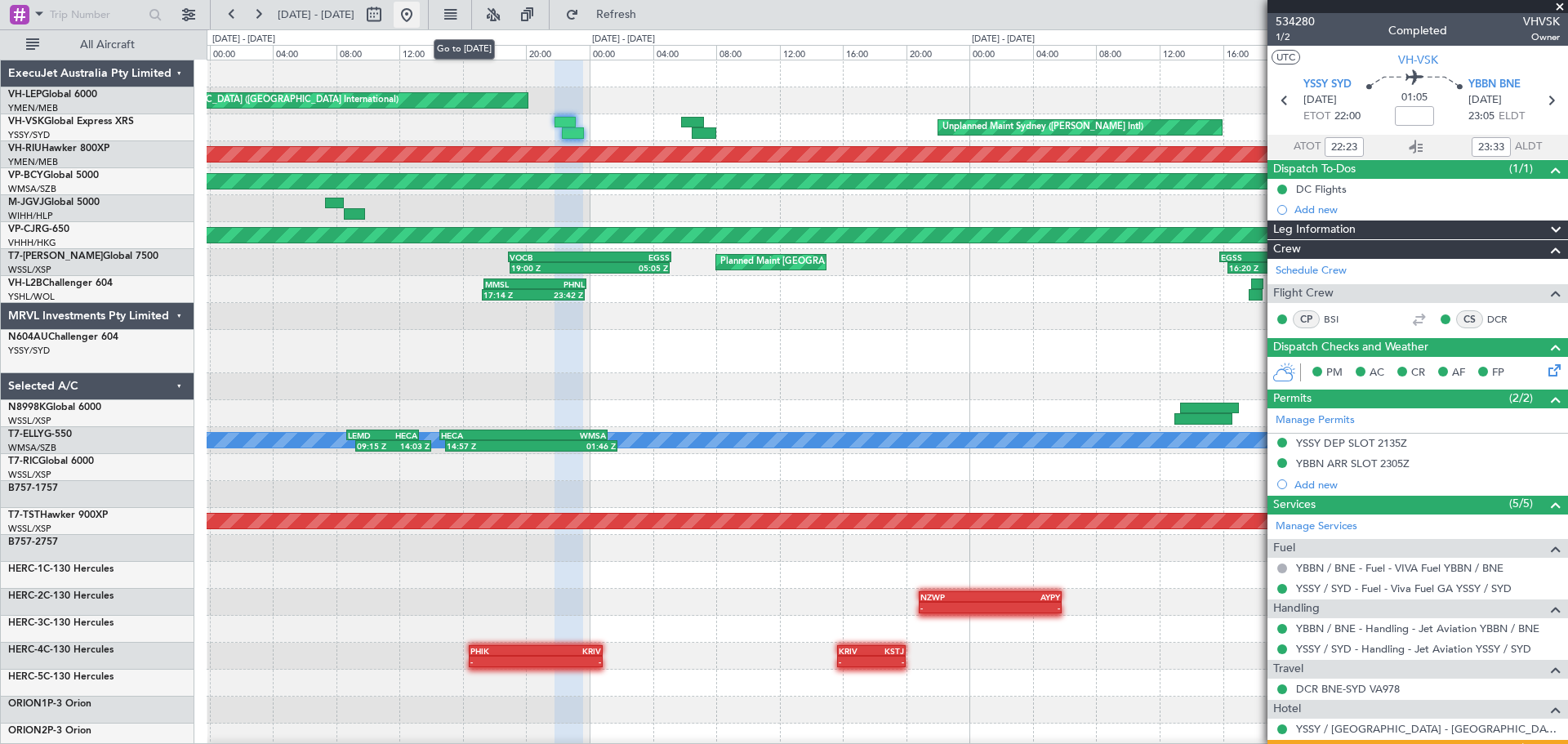
click at [419, 9] on button at bounding box center [407, 15] width 26 height 27
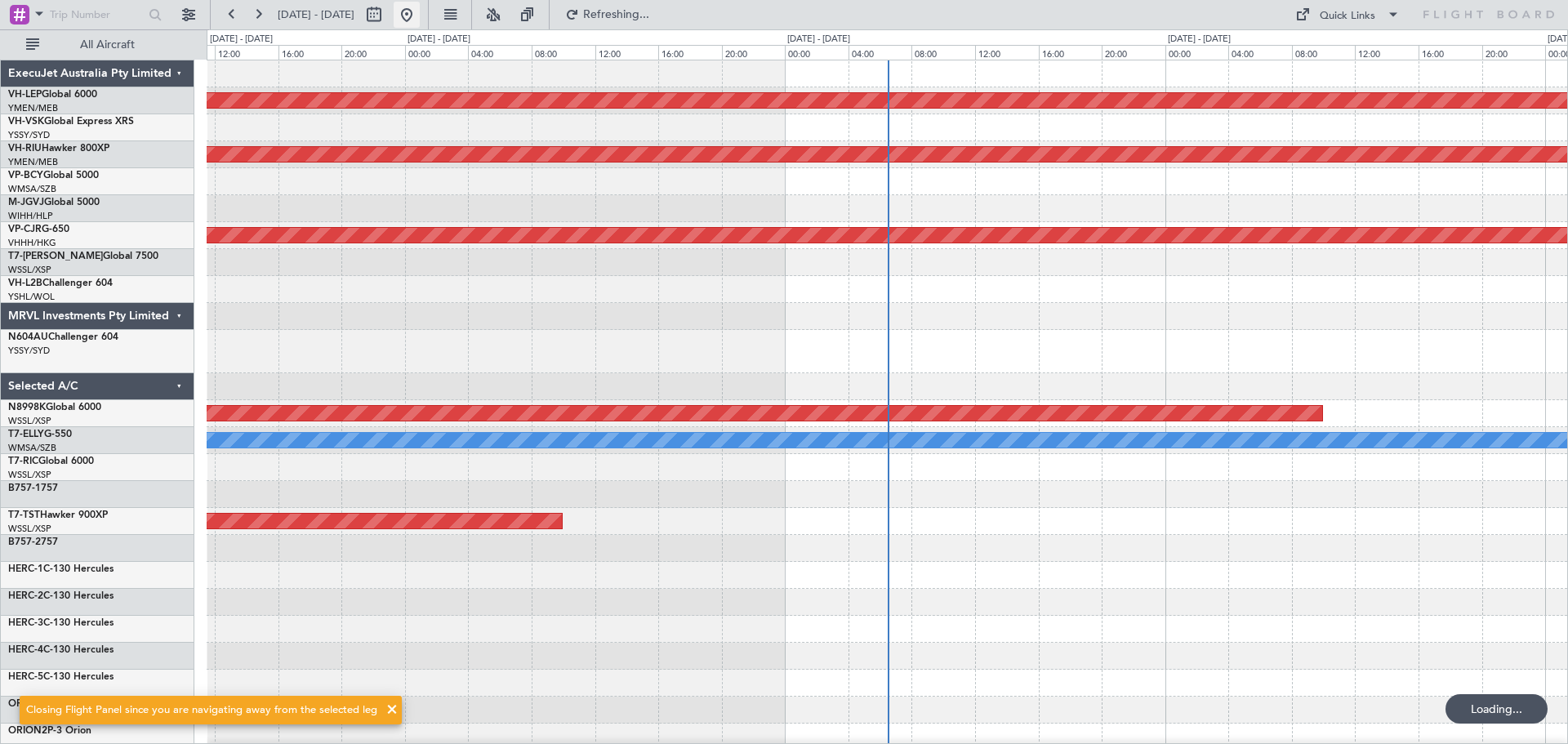
click at [419, 12] on button at bounding box center [407, 15] width 26 height 27
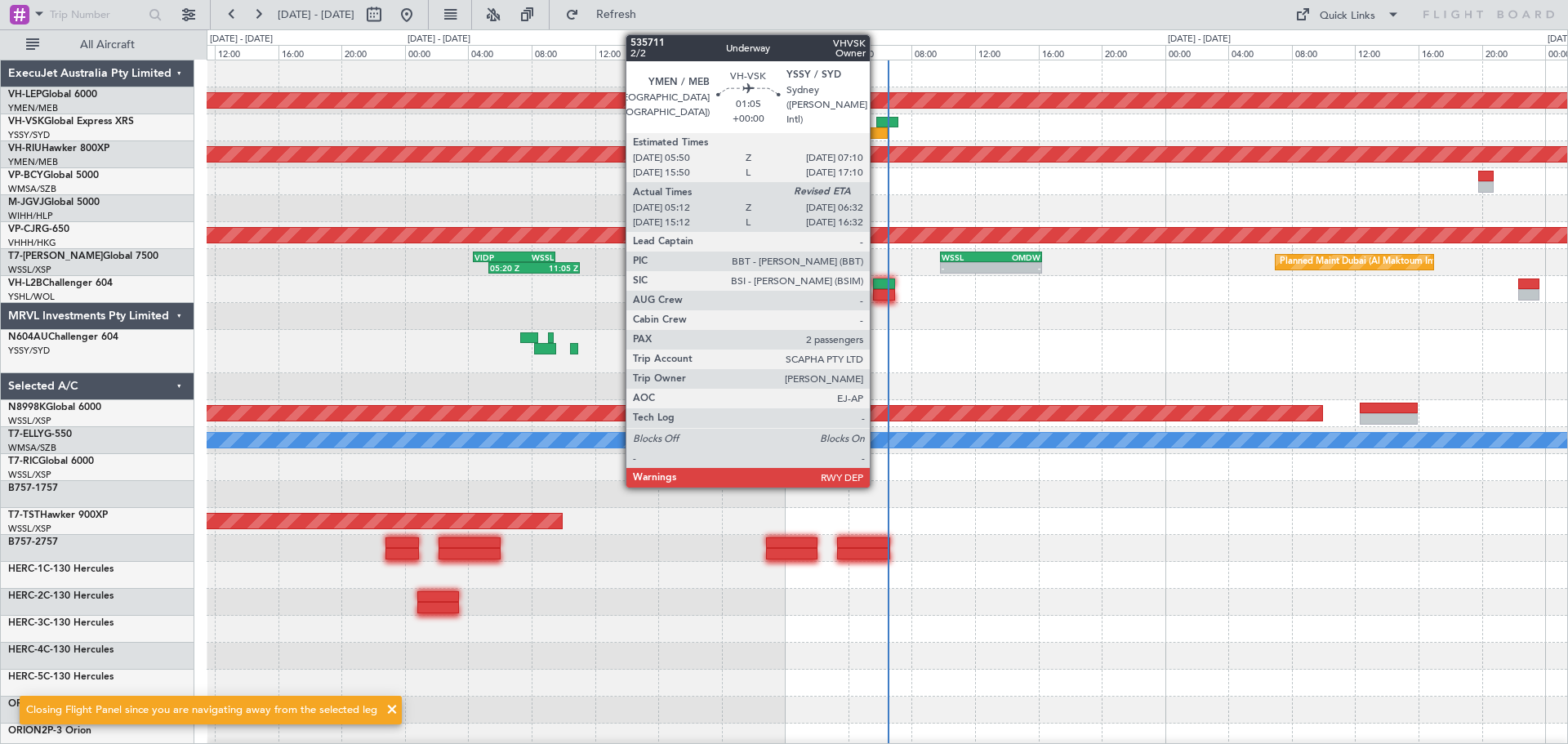
click at [877, 127] on div at bounding box center [876, 133] width 21 height 12
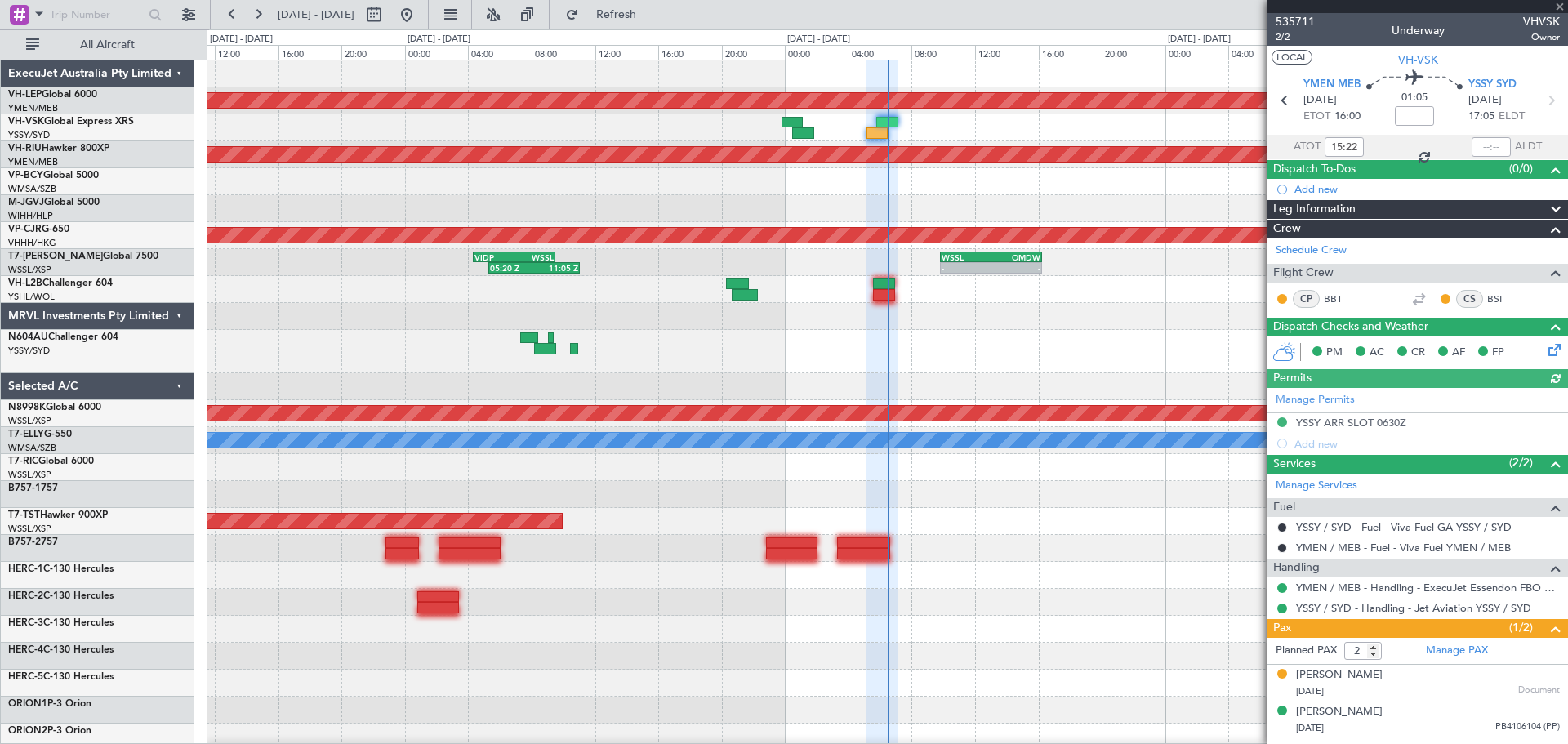
type input "05:22"
click at [1499, 143] on input "text" at bounding box center [1490, 146] width 39 height 19
type input "06:28"
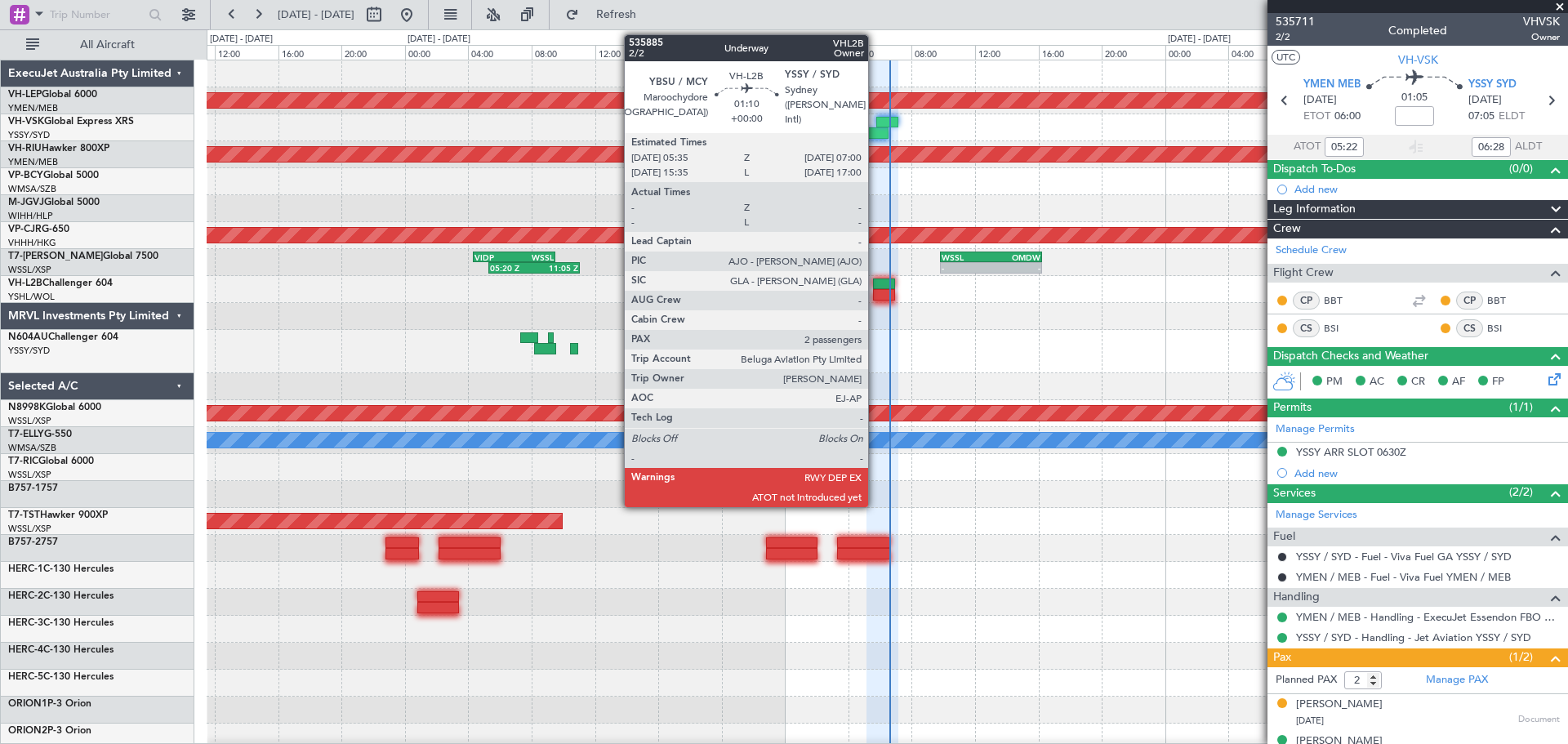
click at [875, 288] on div at bounding box center [884, 284] width 23 height 12
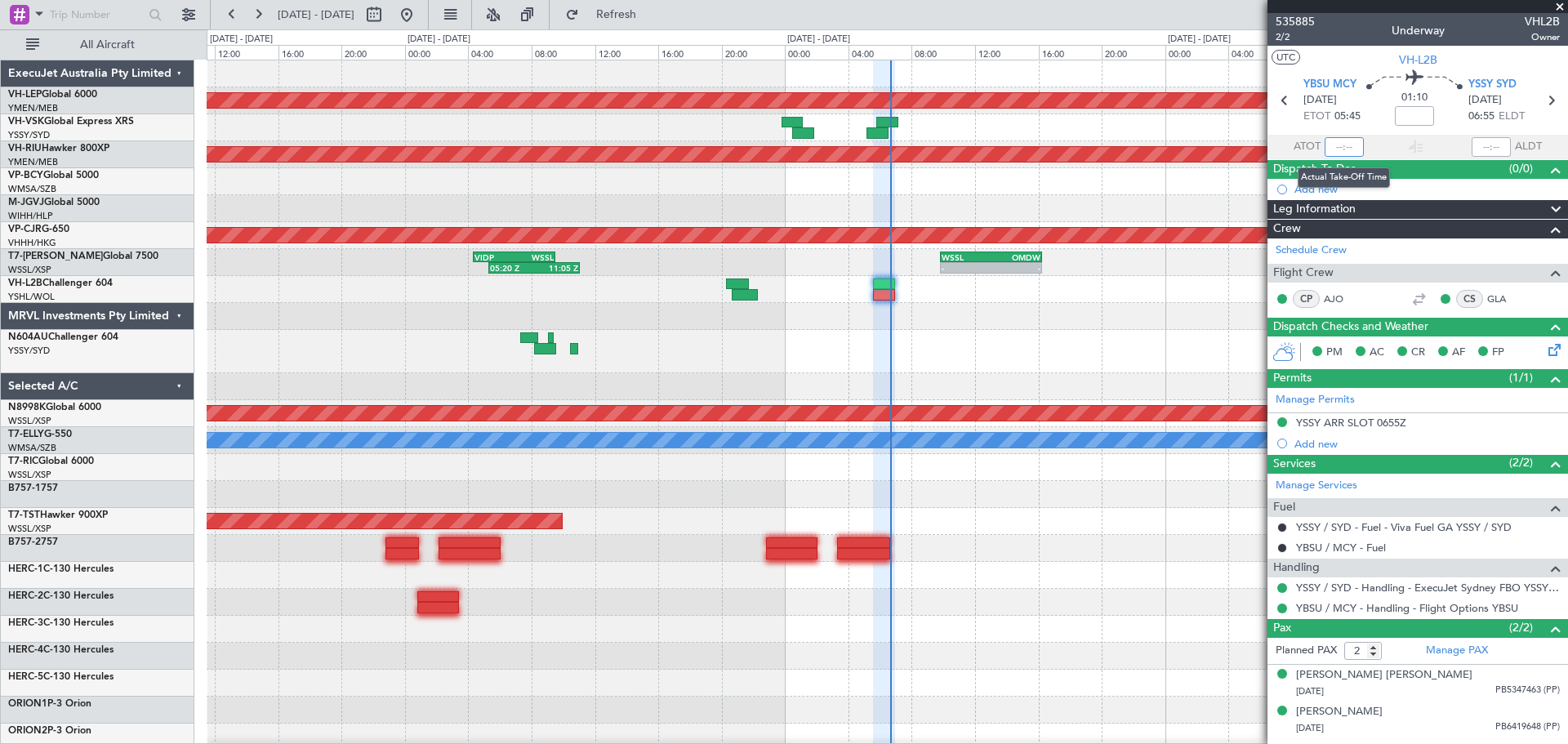
click at [1351, 145] on input "text" at bounding box center [1343, 146] width 39 height 19
type input "06:17"
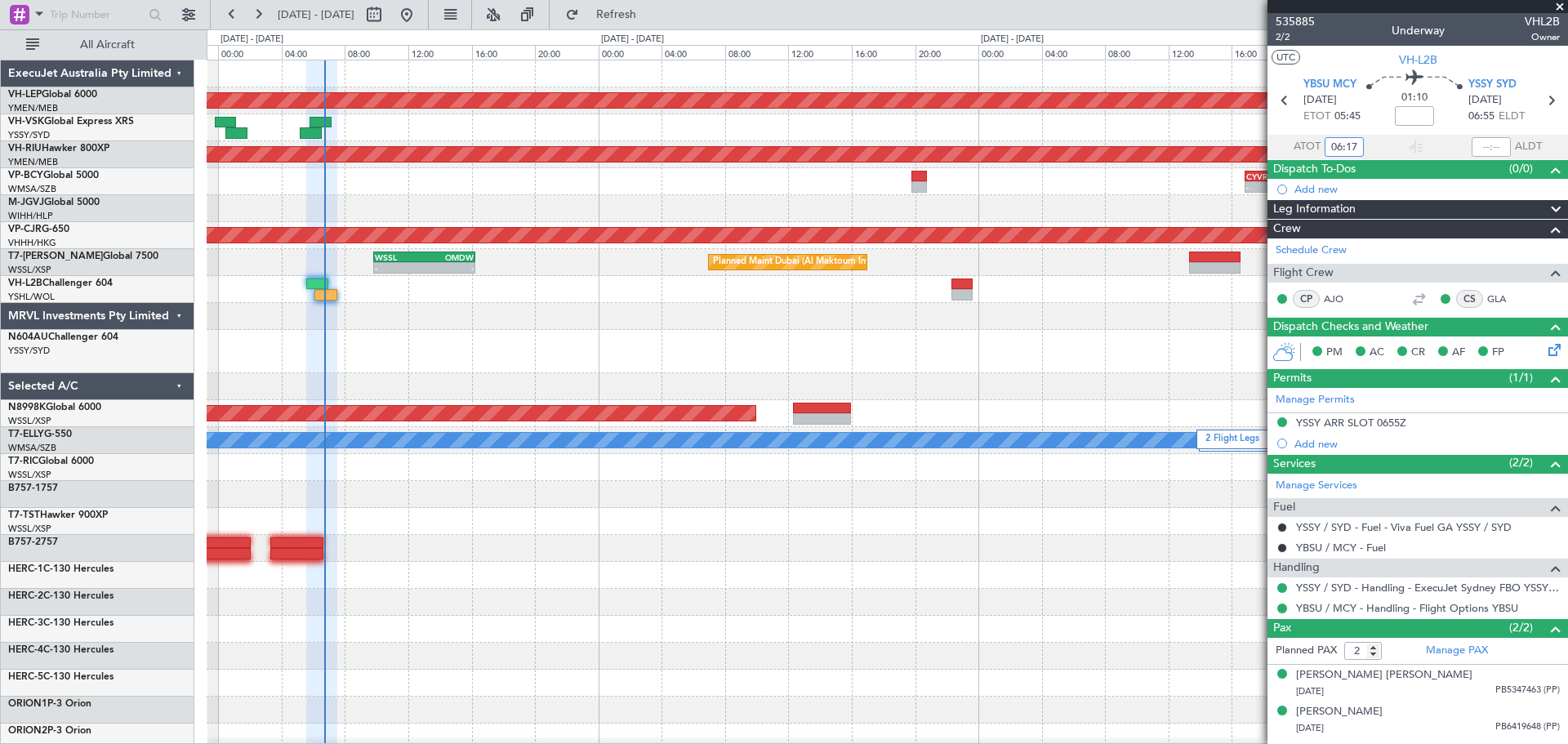
click at [327, 297] on div at bounding box center [886, 289] width 1361 height 27
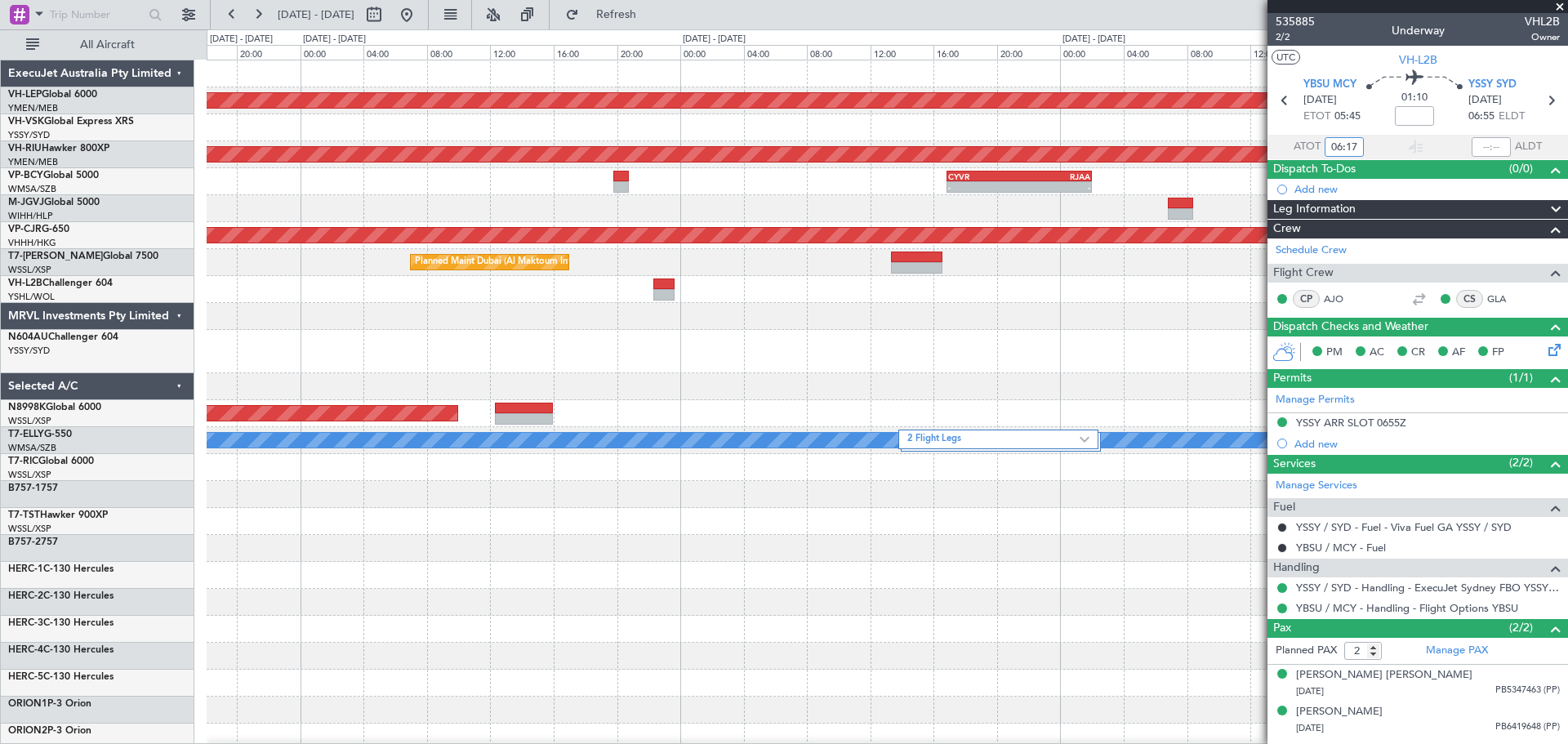
click at [316, 295] on div at bounding box center [886, 289] width 1361 height 27
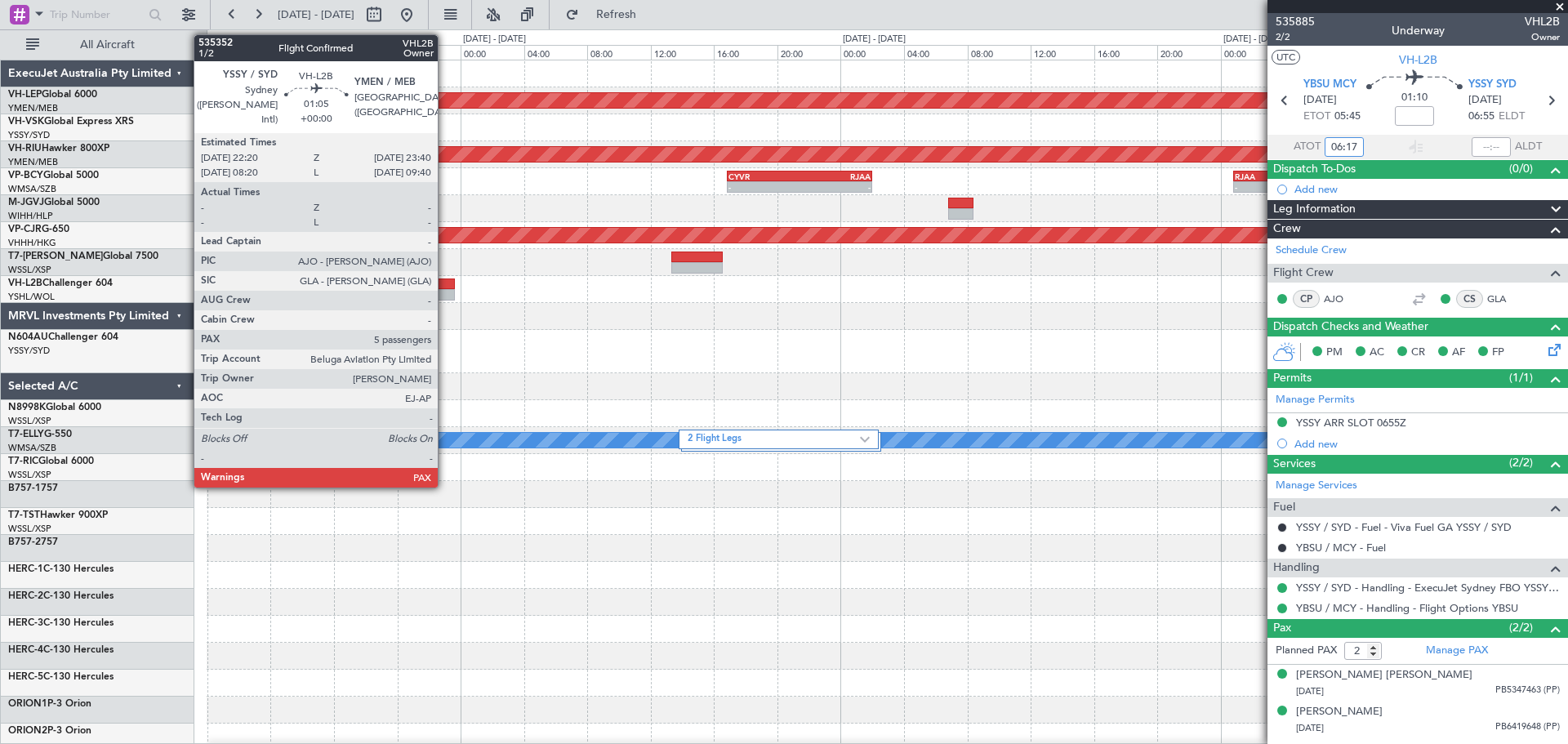
click at [445, 288] on div at bounding box center [443, 284] width 21 height 12
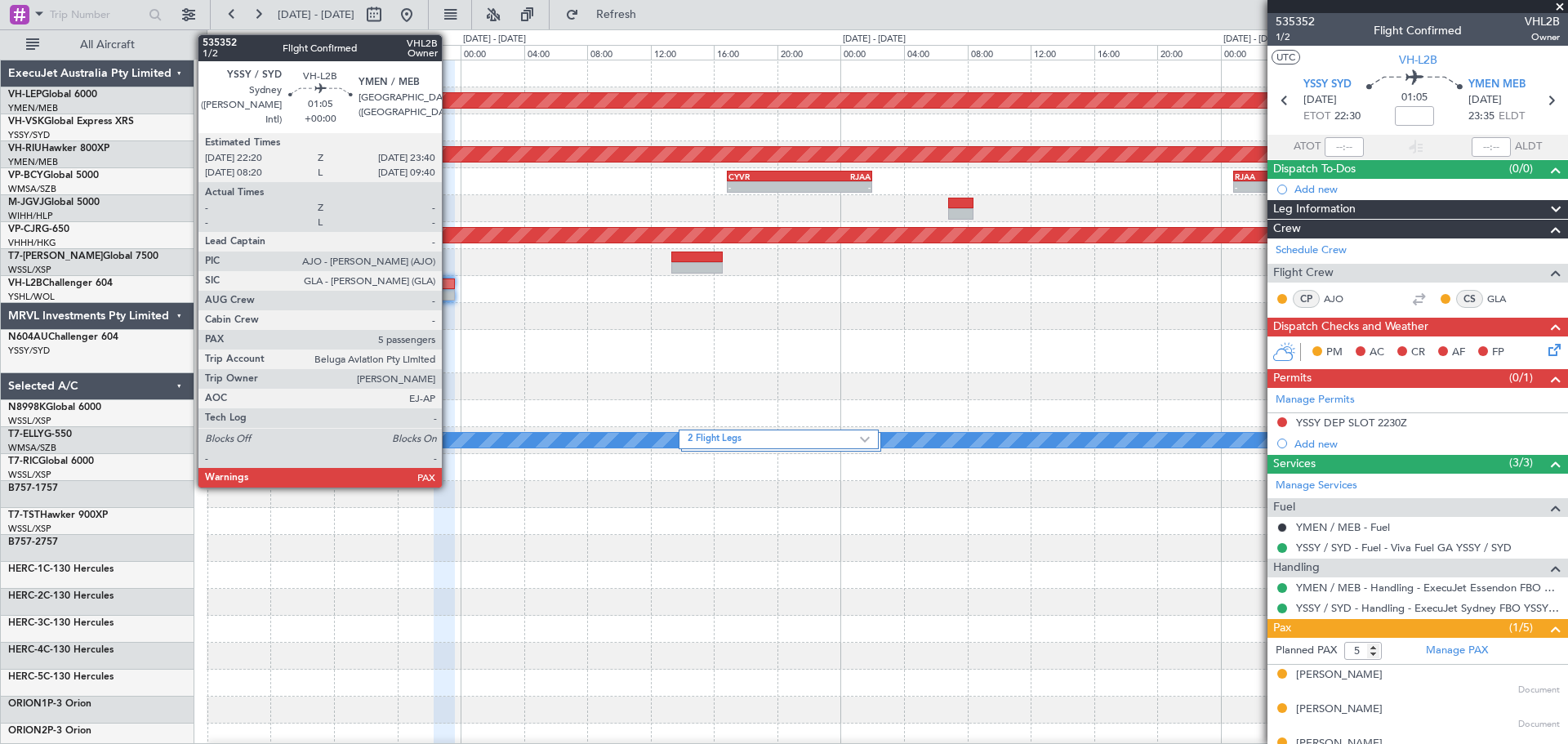
click at [449, 292] on div at bounding box center [443, 294] width 21 height 12
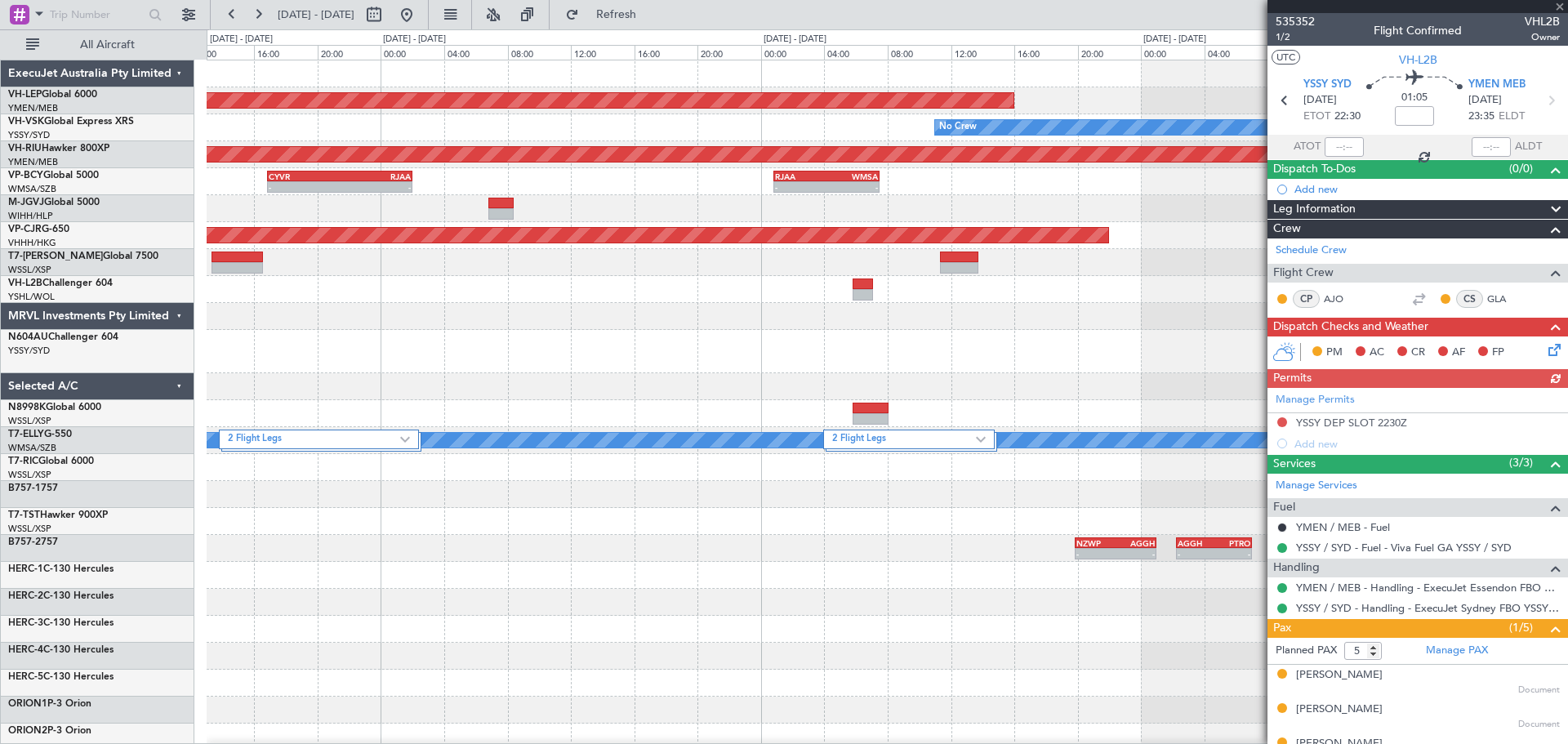
click at [397, 343] on div "Unplanned Maint Wichita (Wichita Mid-continent) No Crew Planned Maint [GEOGRAPH…" at bounding box center [886, 540] width 1361 height 960
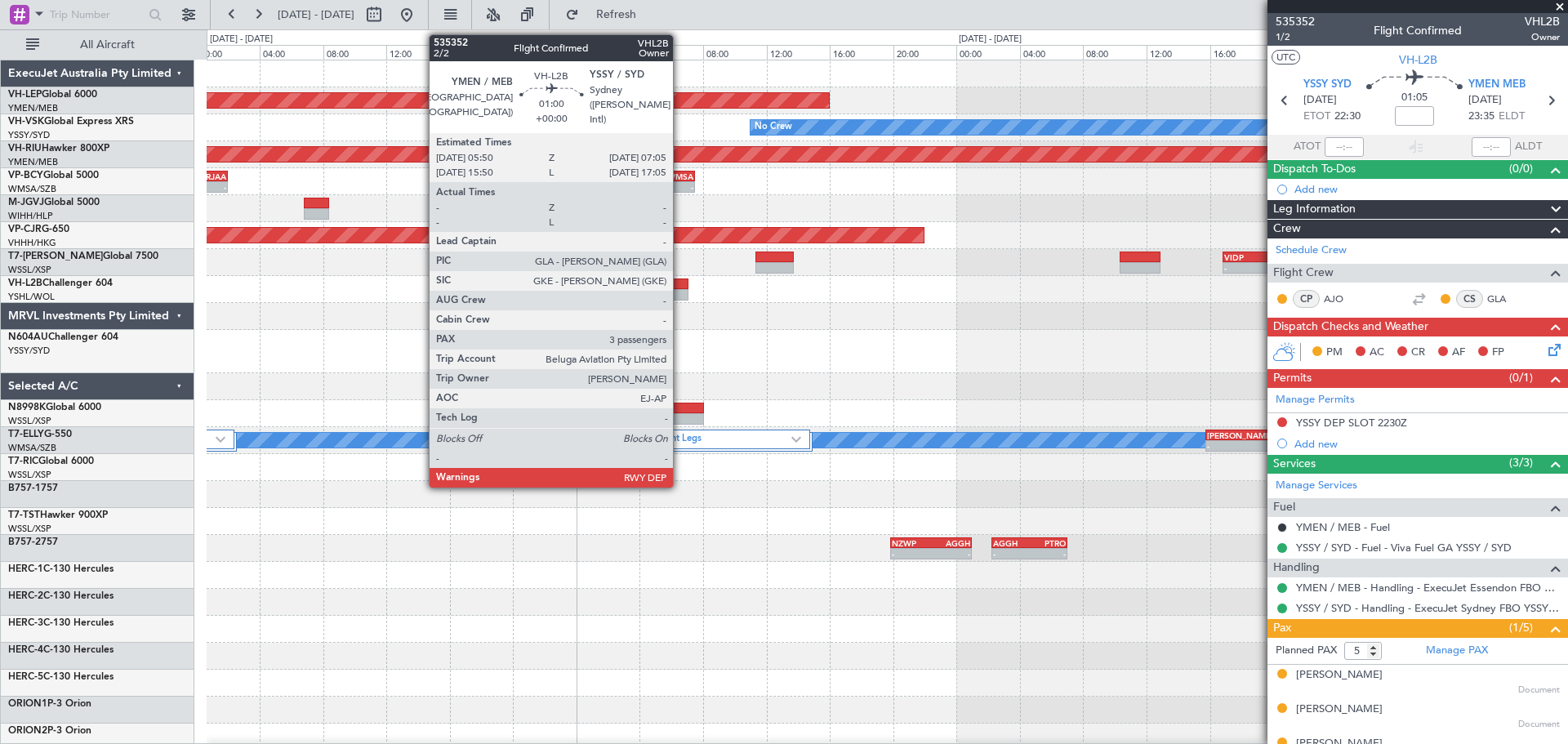
click at [680, 291] on div at bounding box center [678, 294] width 20 height 12
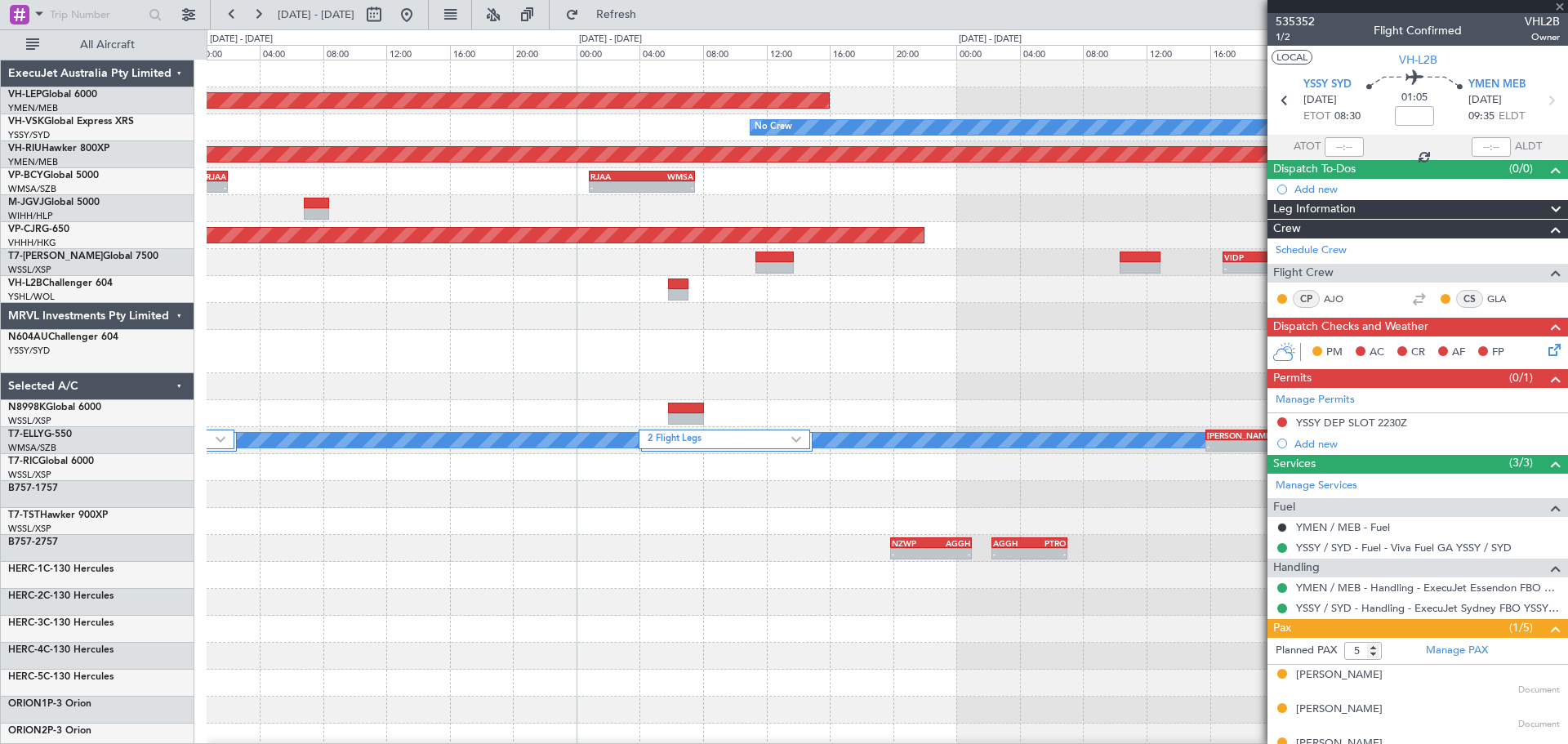
type input "3"
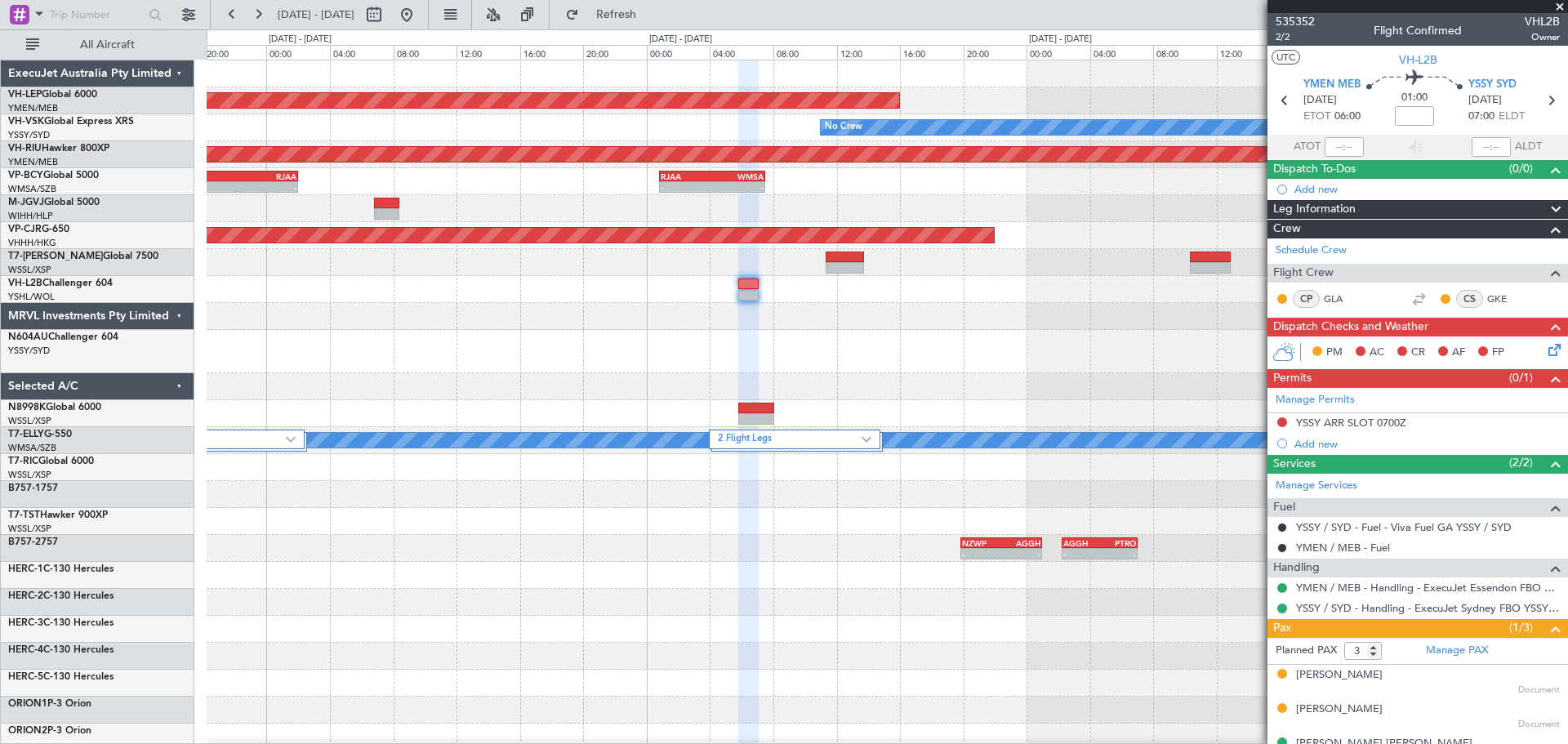
click at [1092, 379] on div "Unplanned Maint Wichita (Wichita Mid-continent) No Crew Planned Maint [GEOGRAPH…" at bounding box center [886, 540] width 1361 height 960
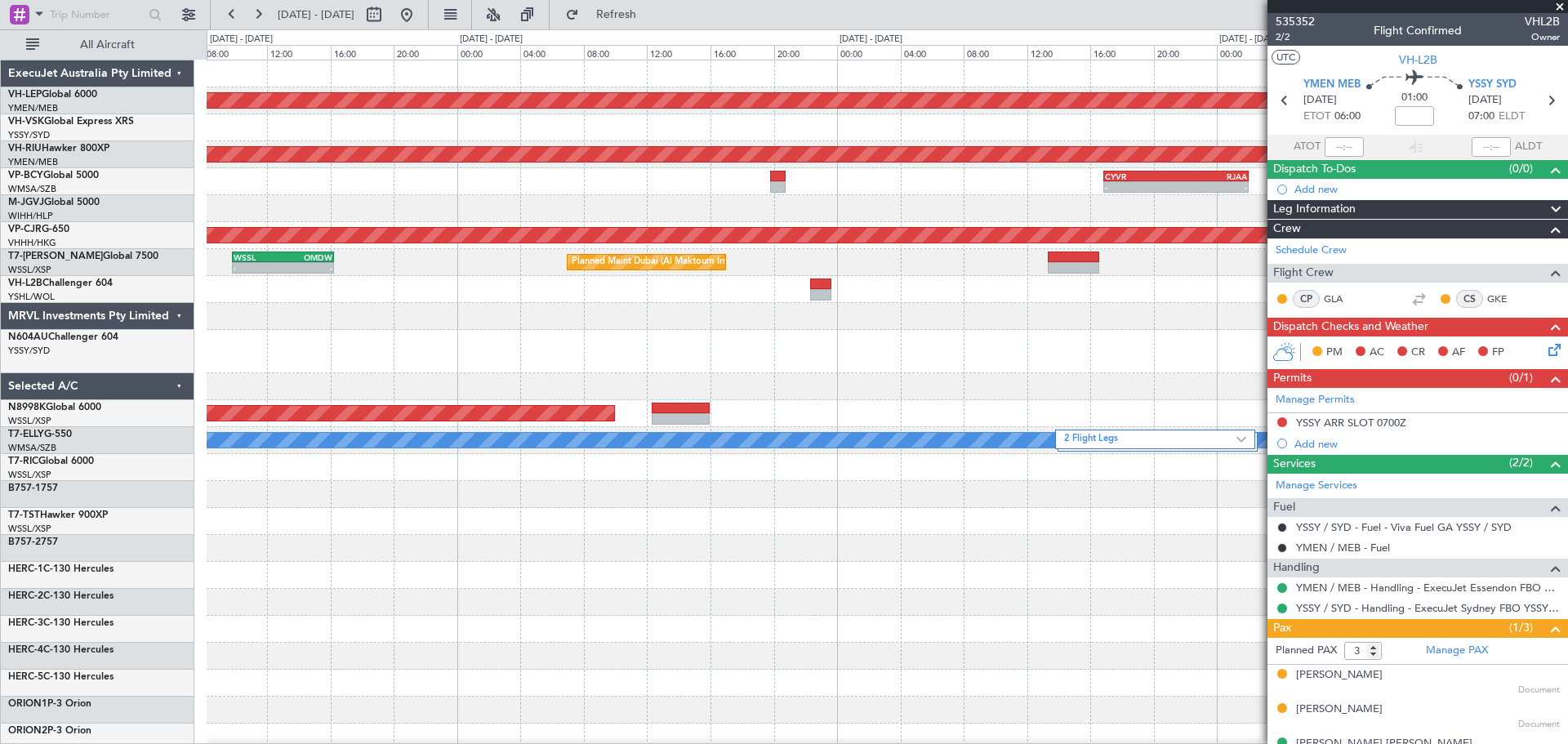
click at [710, 339] on div "Unplanned Maint Wichita (Wichita Mid-continent) No Crew Planned Maint [GEOGRAPH…" at bounding box center [886, 540] width 1361 height 960
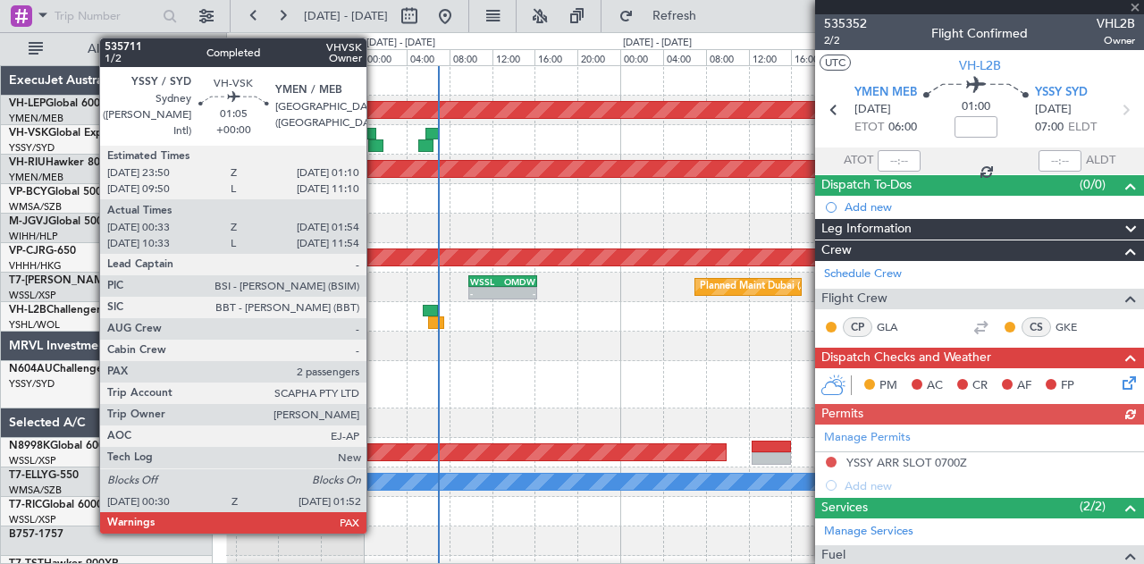
click at [375, 148] on div at bounding box center [375, 145] width 15 height 13
